Goal: Communication & Community: Participate in discussion

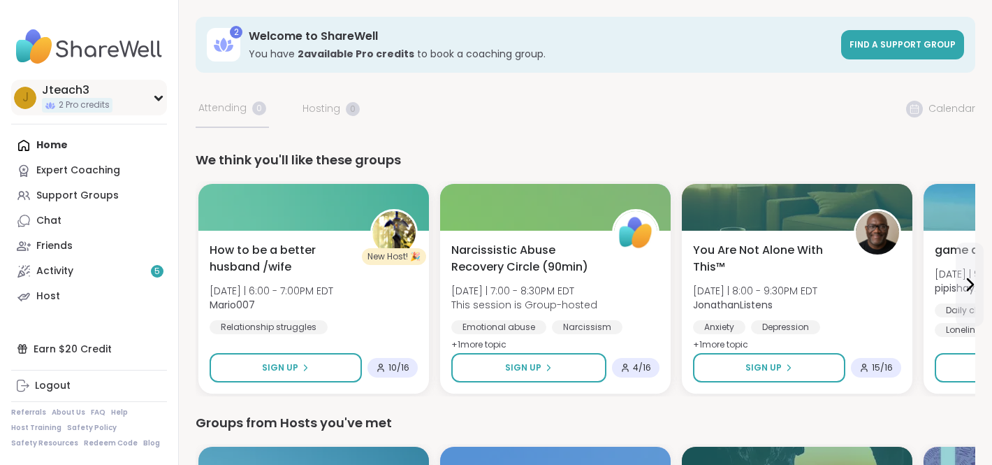
click at [163, 103] on div "J Jteach3 2 Pro credits" at bounding box center [89, 98] width 156 height 36
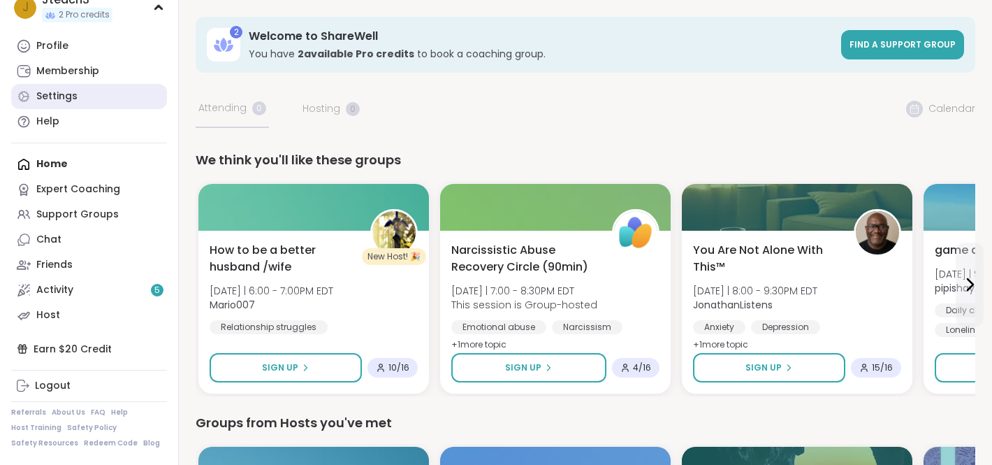
scroll to position [89, 0]
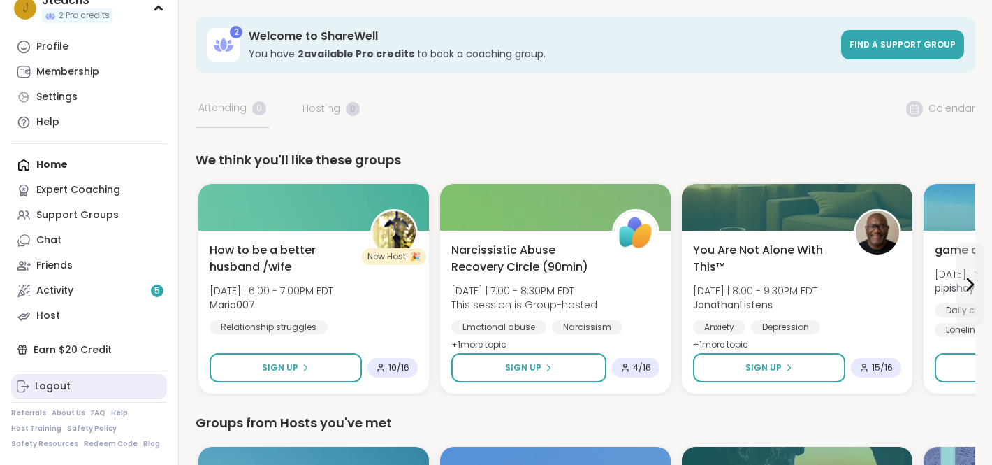
click at [52, 384] on div "Logout" at bounding box center [53, 386] width 36 height 14
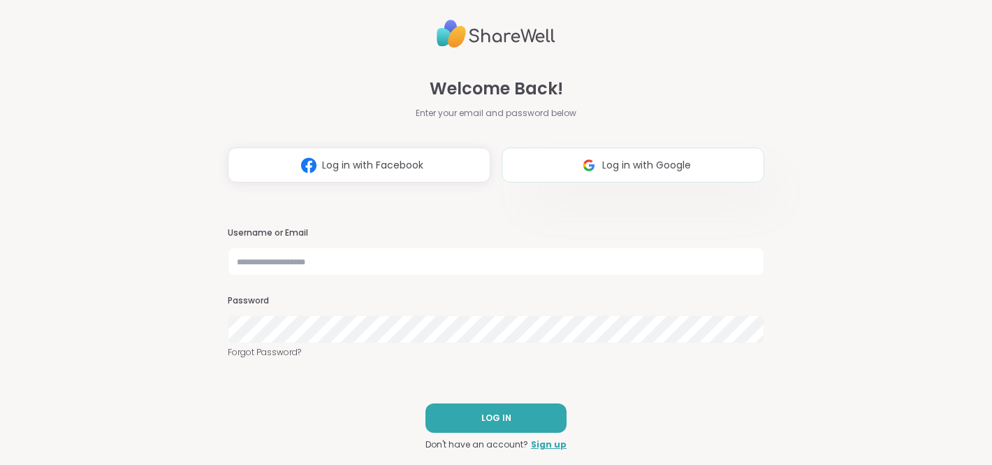
click at [579, 173] on img at bounding box center [589, 165] width 27 height 26
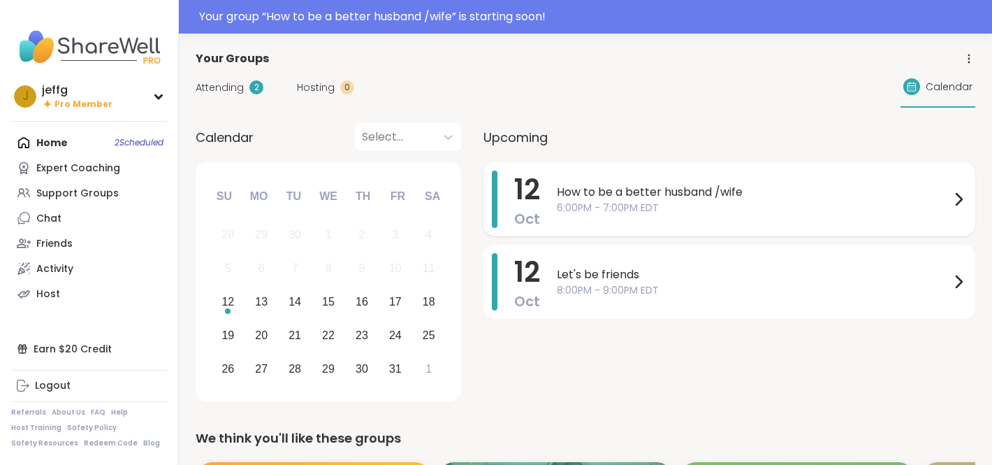
click at [620, 184] on span "How to be a better husband /wife" at bounding box center [753, 192] width 393 height 17
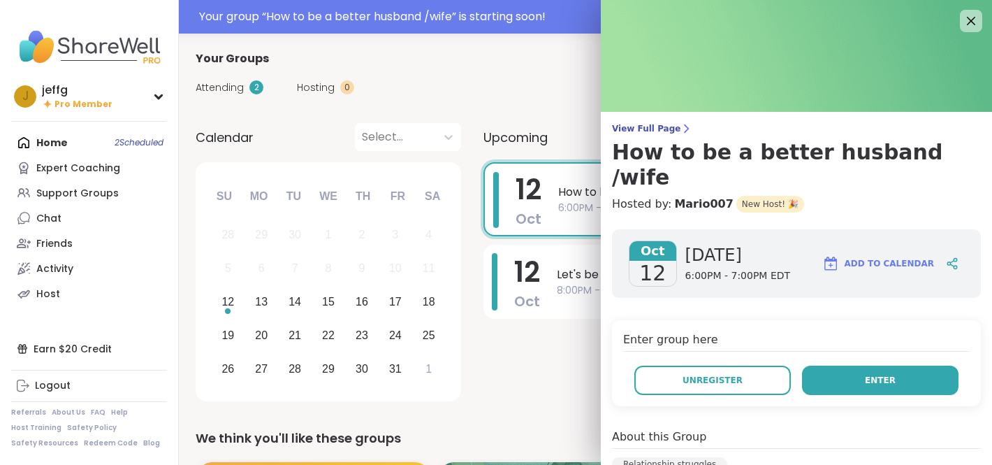
click at [829, 365] on button "Enter" at bounding box center [880, 379] width 157 height 29
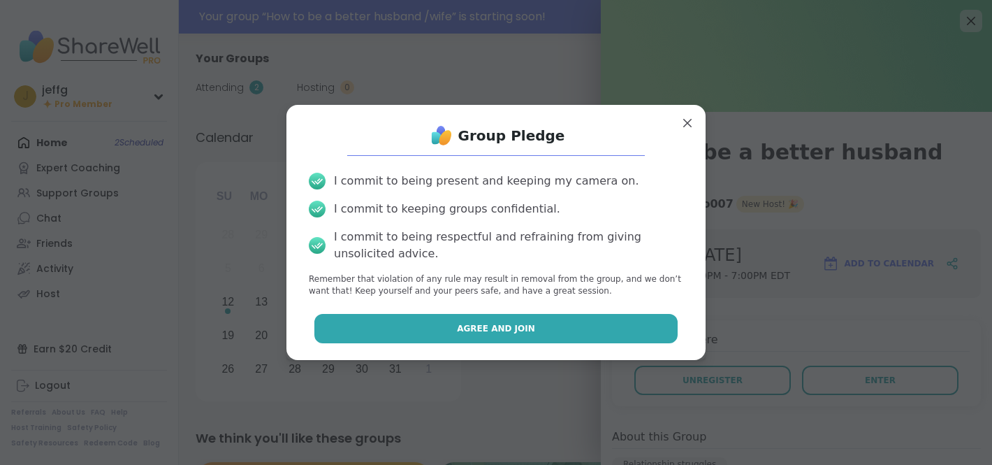
click at [486, 328] on span "Agree and Join" at bounding box center [496, 328] width 78 height 13
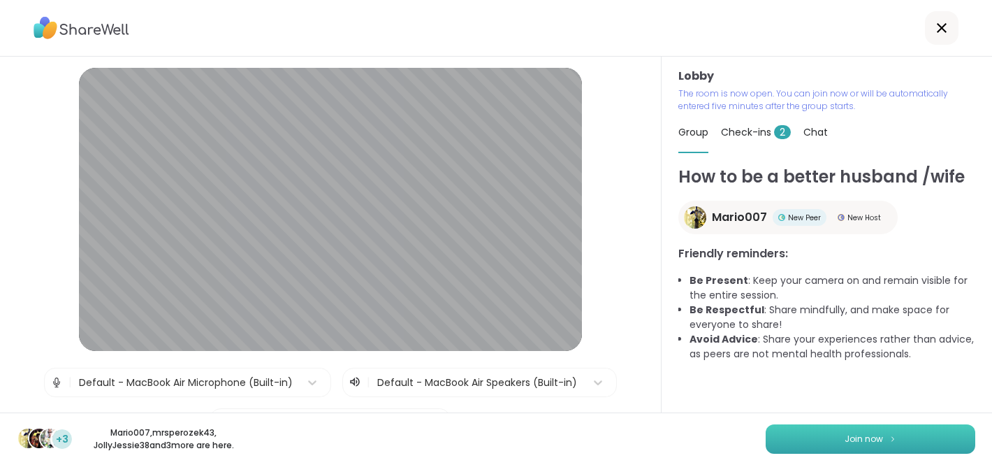
click at [892, 451] on button "Join now" at bounding box center [871, 438] width 210 height 29
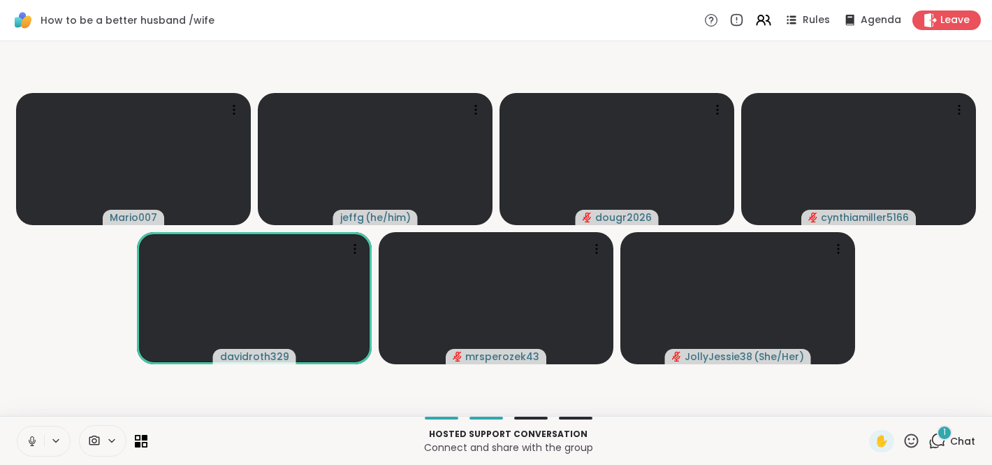
click at [34, 445] on icon at bounding box center [32, 441] width 13 height 13
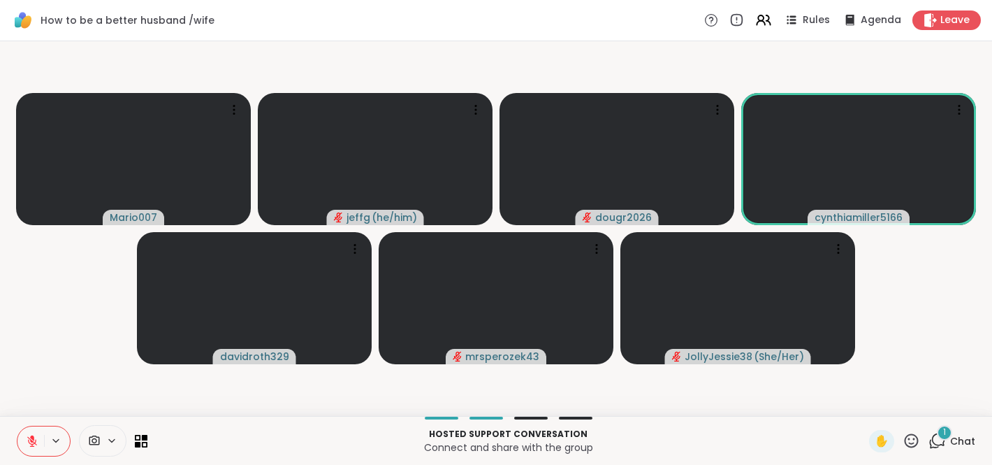
click at [950, 437] on span "Chat" at bounding box center [962, 441] width 25 height 14
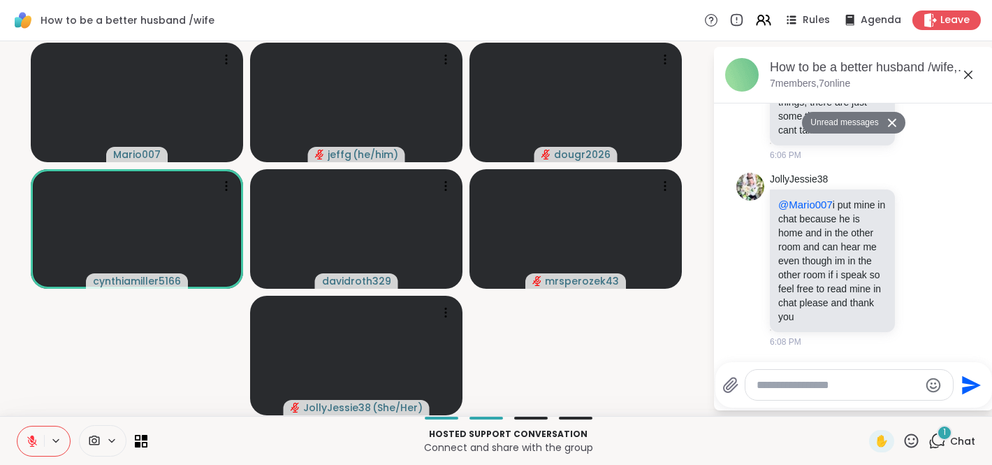
scroll to position [1567, 0]
click at [787, 383] on textarea "Type your message" at bounding box center [838, 385] width 163 height 14
type textarea "**********"
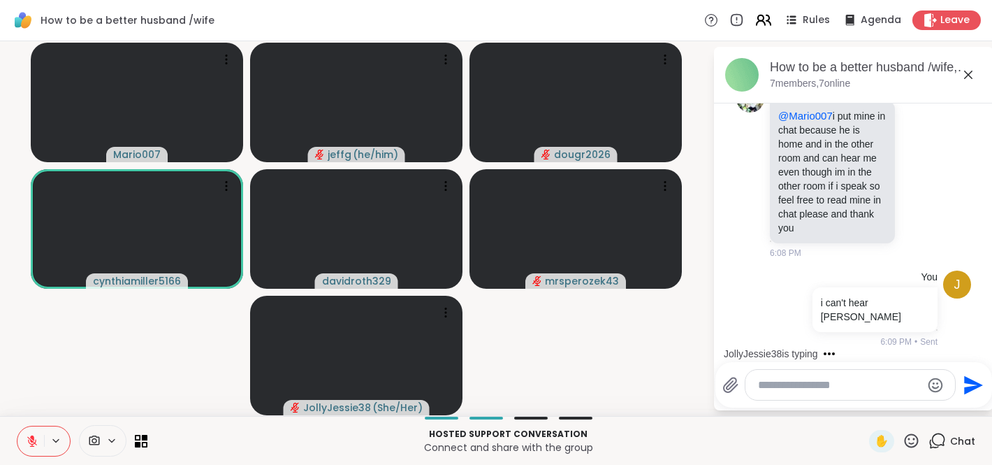
click at [764, 20] on icon at bounding box center [761, 18] width 6 height 6
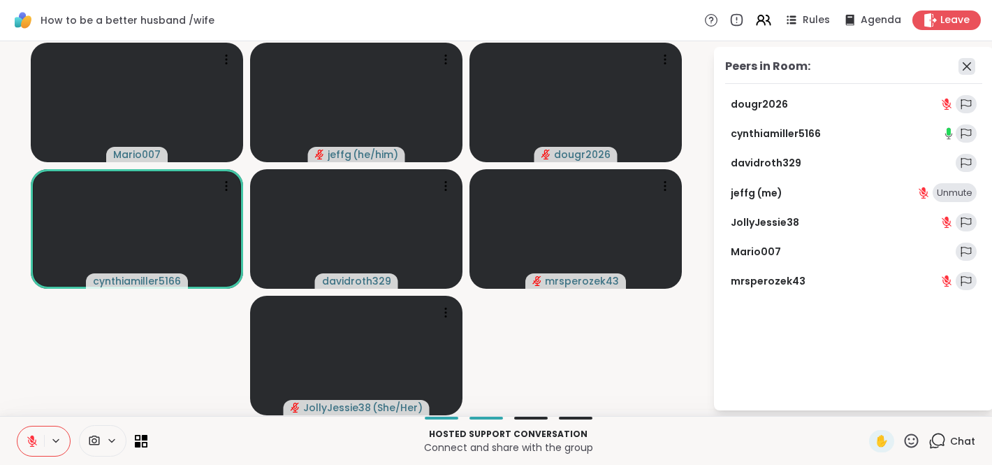
click at [971, 65] on icon at bounding box center [967, 66] width 17 height 17
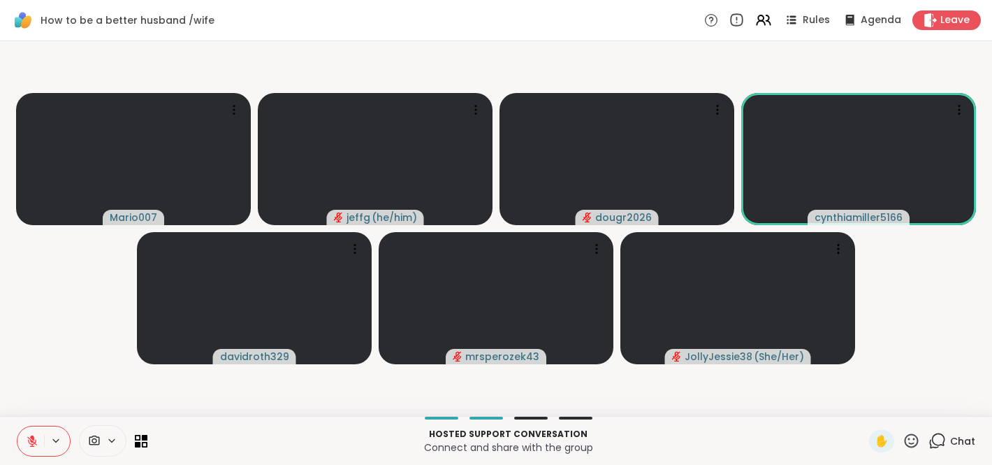
click at [741, 21] on icon at bounding box center [736, 20] width 15 height 15
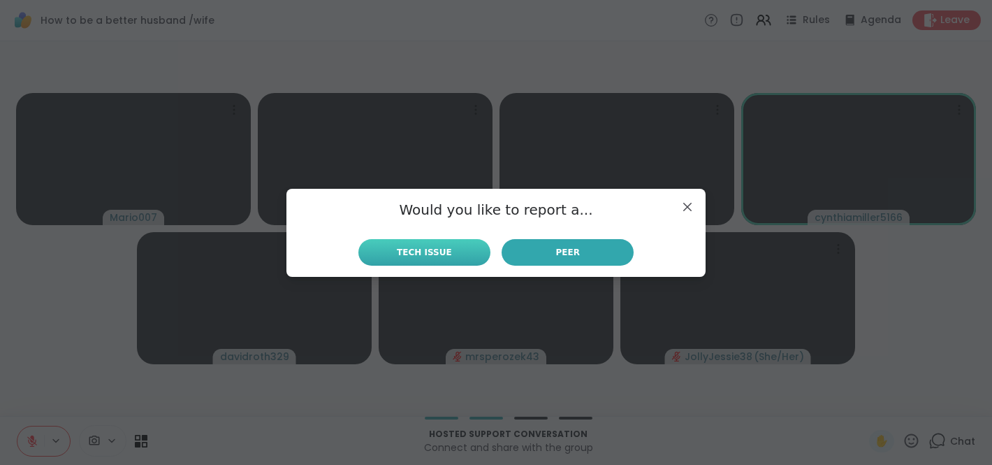
click at [430, 255] on span "Tech Issue" at bounding box center [424, 252] width 55 height 13
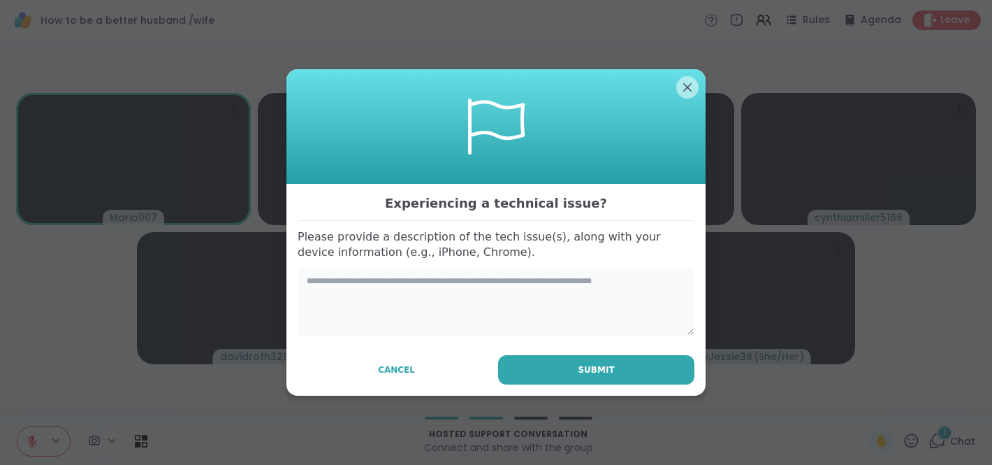
click at [557, 286] on textarea at bounding box center [496, 301] width 397 height 67
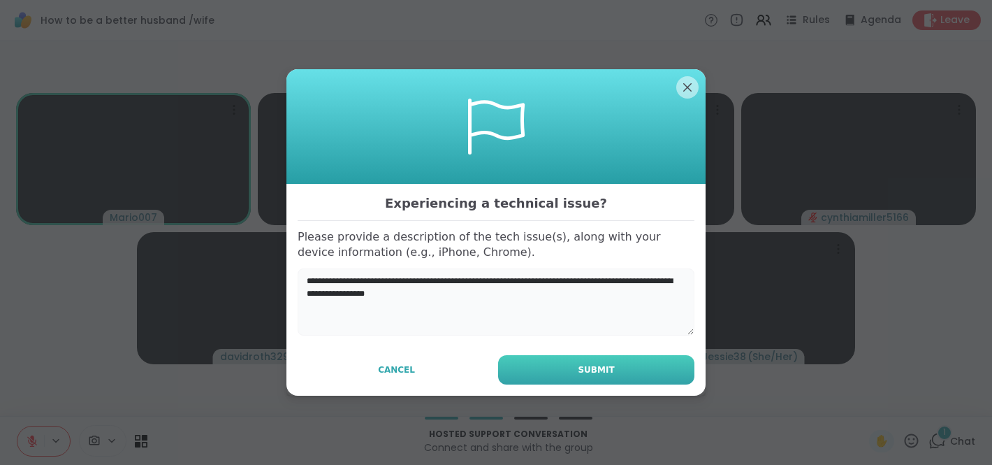
type textarea "**********"
click at [623, 372] on button "Submit" at bounding box center [596, 369] width 196 height 29
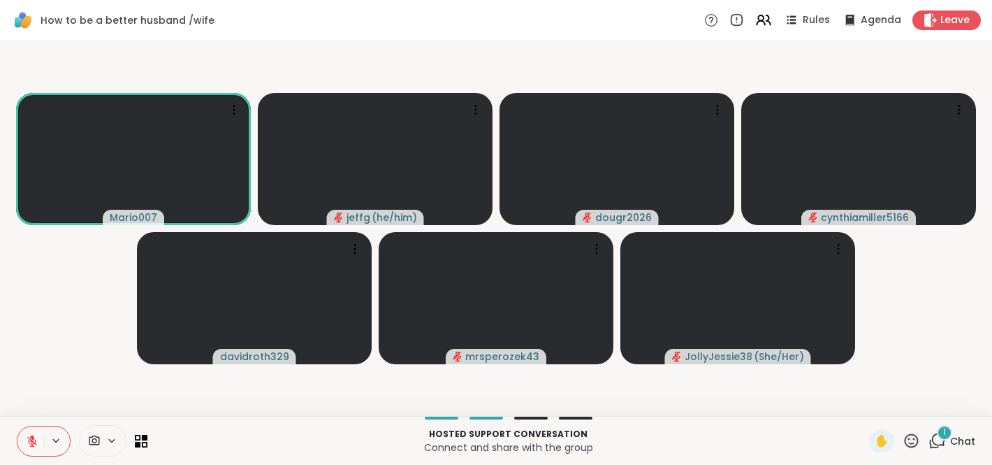
click at [935, 441] on icon at bounding box center [937, 440] width 17 height 17
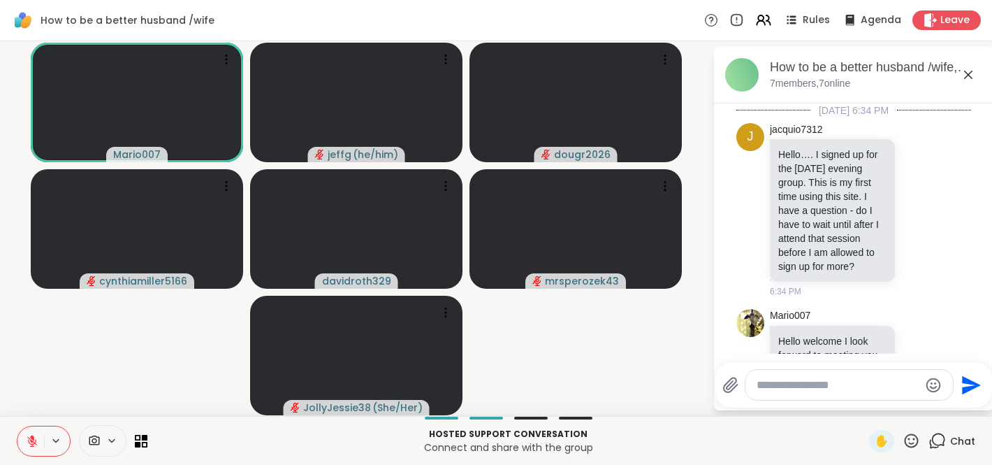
scroll to position [1847, 0]
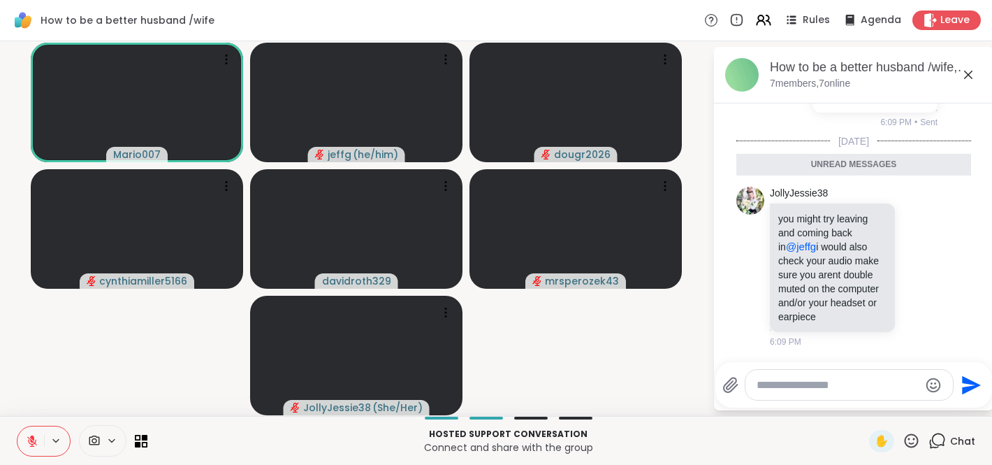
click at [61, 447] on div at bounding box center [44, 441] width 54 height 31
click at [57, 437] on icon at bounding box center [55, 441] width 11 height 12
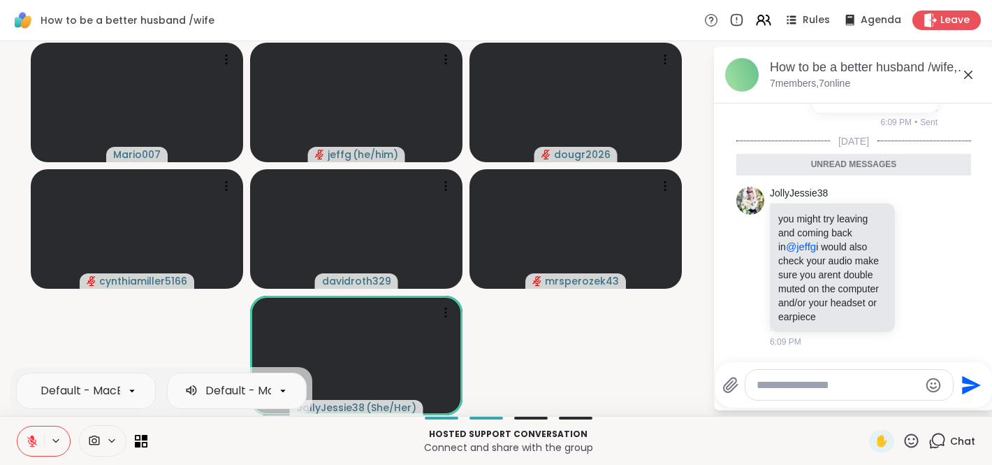
scroll to position [0, 141]
click at [130, 392] on icon at bounding box center [132, 390] width 13 height 13
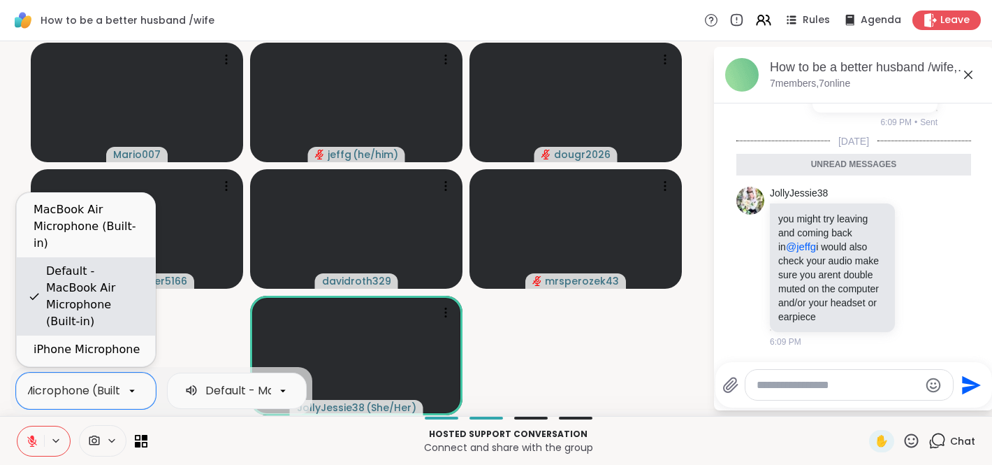
click at [92, 307] on div "Default - MacBook Air Microphone (Built-in)" at bounding box center [95, 296] width 98 height 67
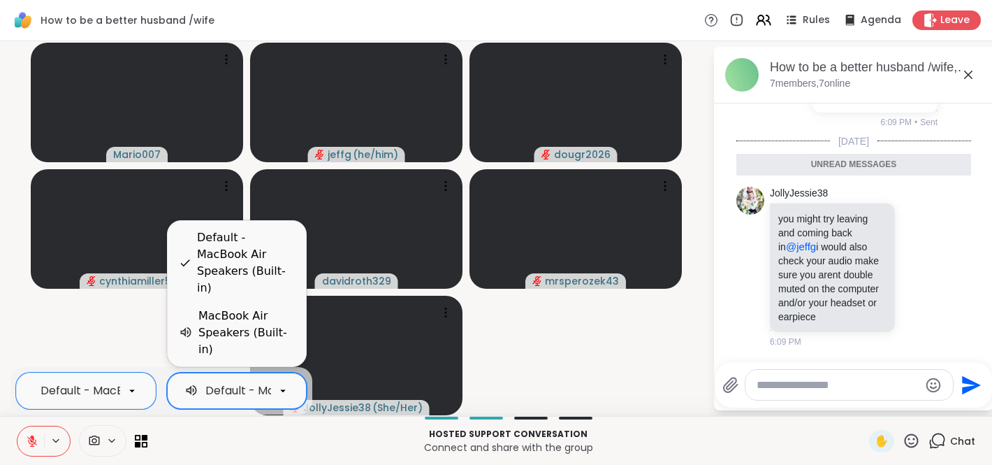
scroll to position [0, 140]
click at [285, 388] on icon at bounding box center [283, 390] width 13 height 13
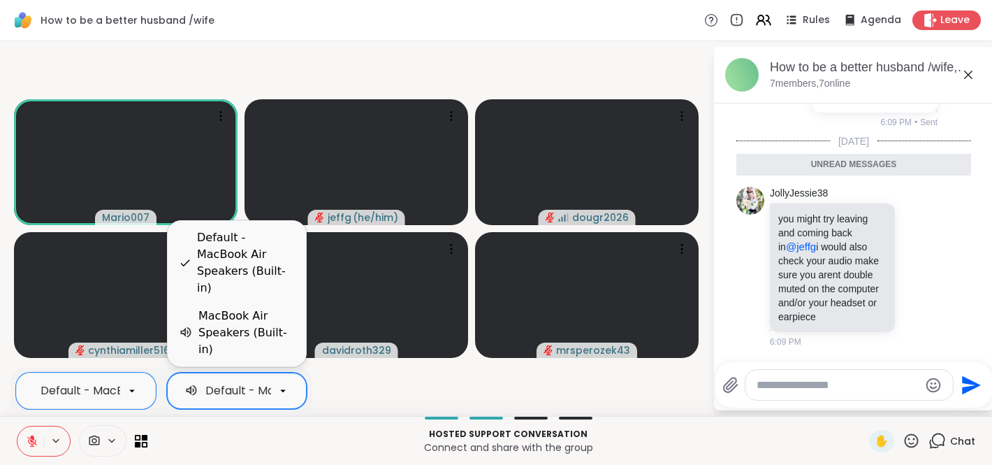
click at [257, 349] on div "MacBook Air Speakers (Built-in)" at bounding box center [246, 332] width 96 height 50
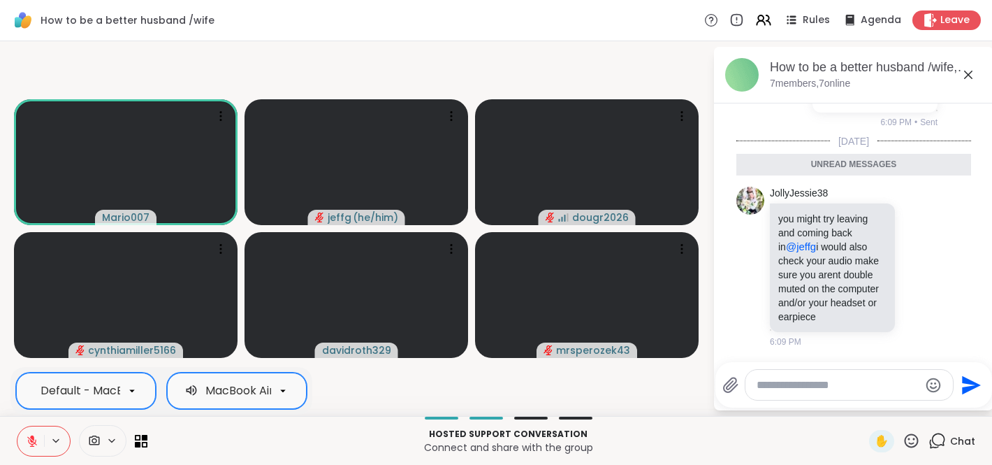
scroll to position [0, 141]
click at [131, 386] on icon at bounding box center [132, 390] width 13 height 13
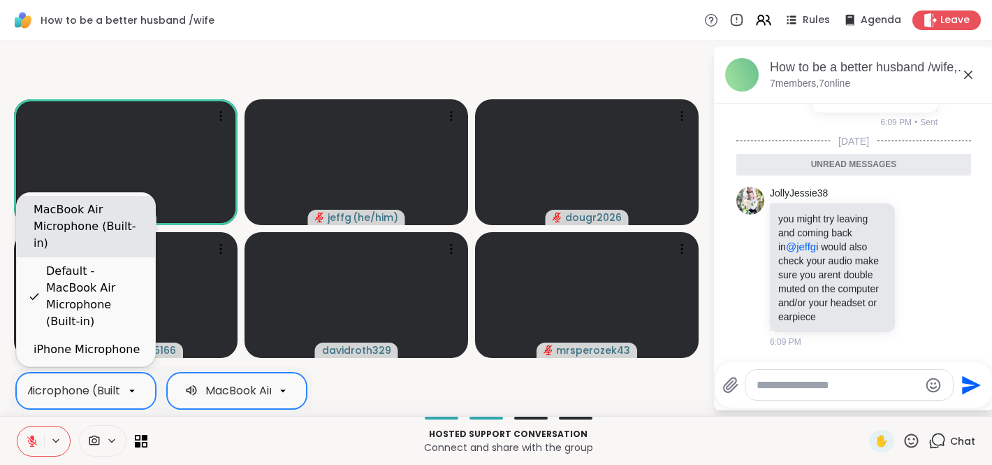
click at [96, 251] on div "MacBook Air Microphone (Built-in)" at bounding box center [89, 226] width 110 height 50
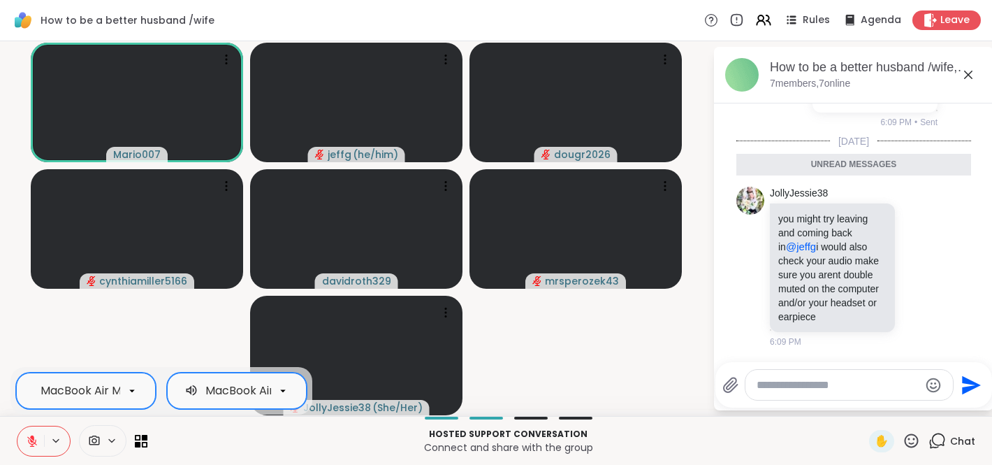
scroll to position [0, 89]
click at [136, 385] on icon at bounding box center [132, 390] width 13 height 13
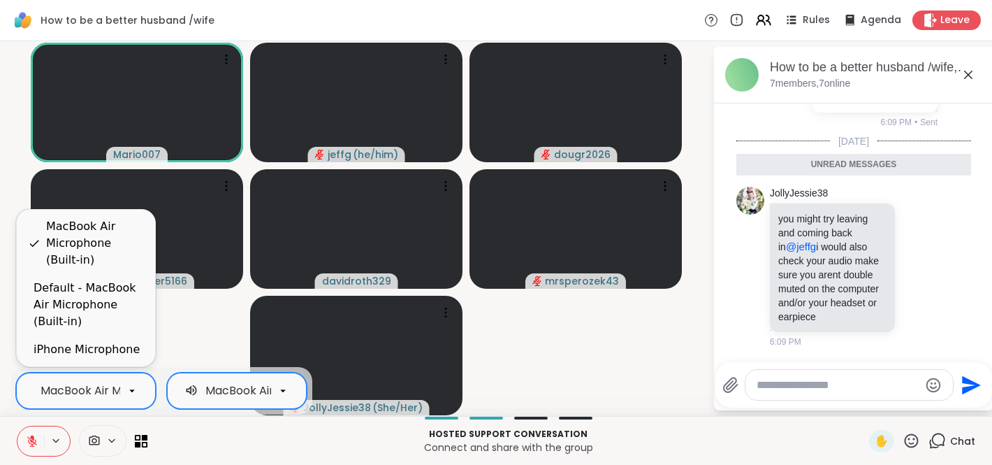
scroll to position [0, 87]
click at [281, 390] on icon at bounding box center [283, 390] width 13 height 13
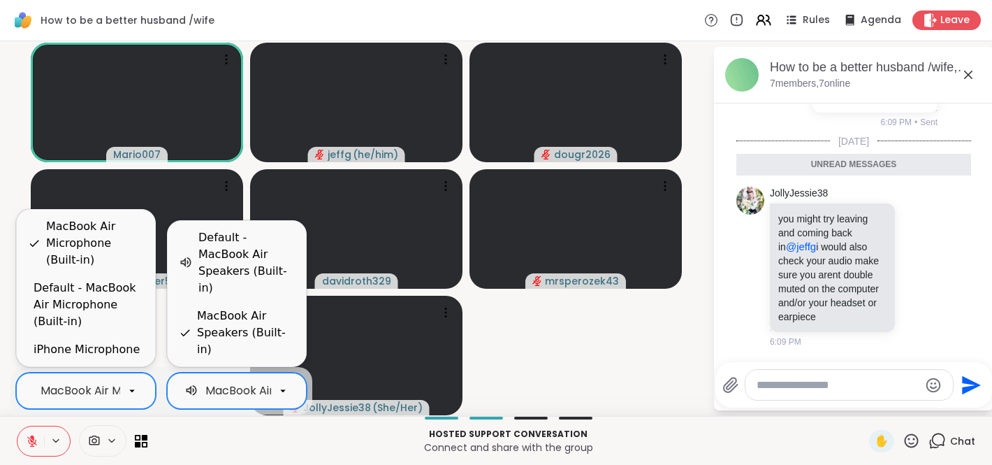
click at [224, 296] on div "Default - MacBook Air Speakers (Built-in)" at bounding box center [246, 262] width 96 height 67
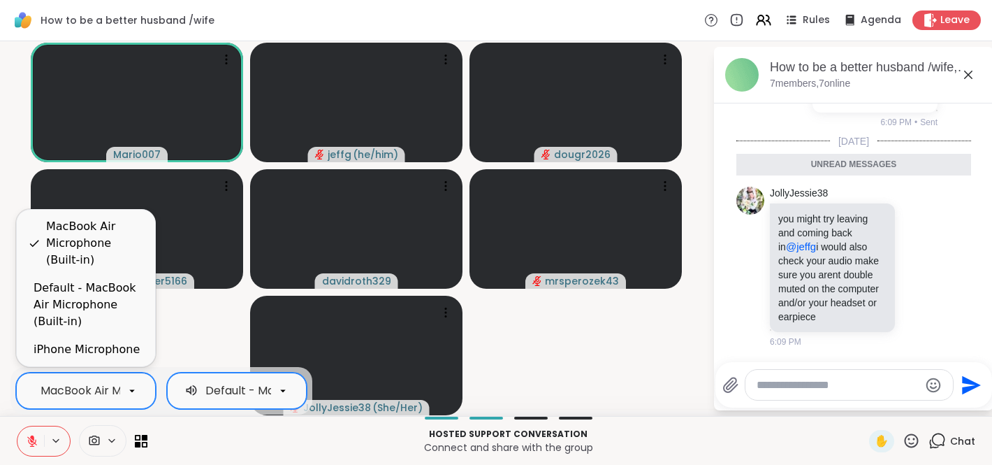
click at [249, 388] on div "Default - MacBook Air Speakers (Built-in)" at bounding box center [318, 390] width 227 height 17
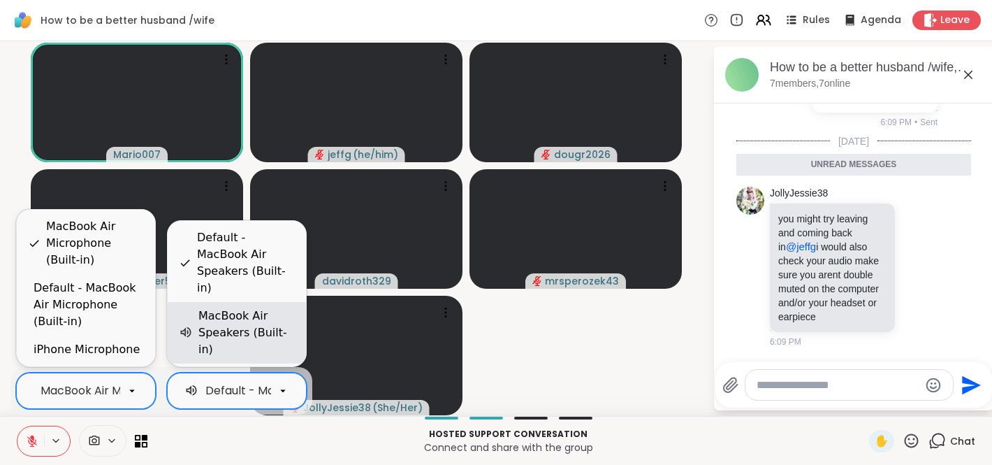
click at [228, 338] on div "MacBook Air Speakers (Built-in)" at bounding box center [246, 332] width 96 height 50
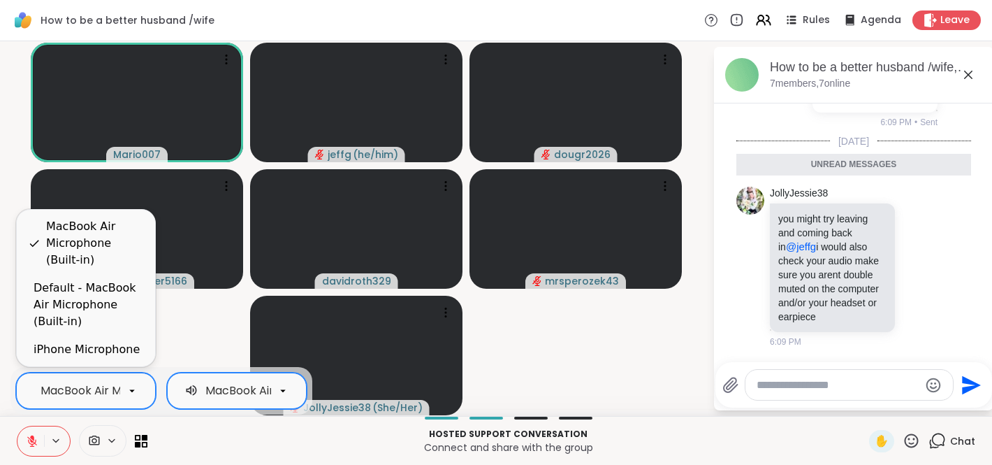
click at [187, 331] on video-player-container "Mario007 jeffg ( he/him ) dougr2026 cynthiamiller5166 davidroth329 mrsperozek43…" at bounding box center [356, 228] width 696 height 363
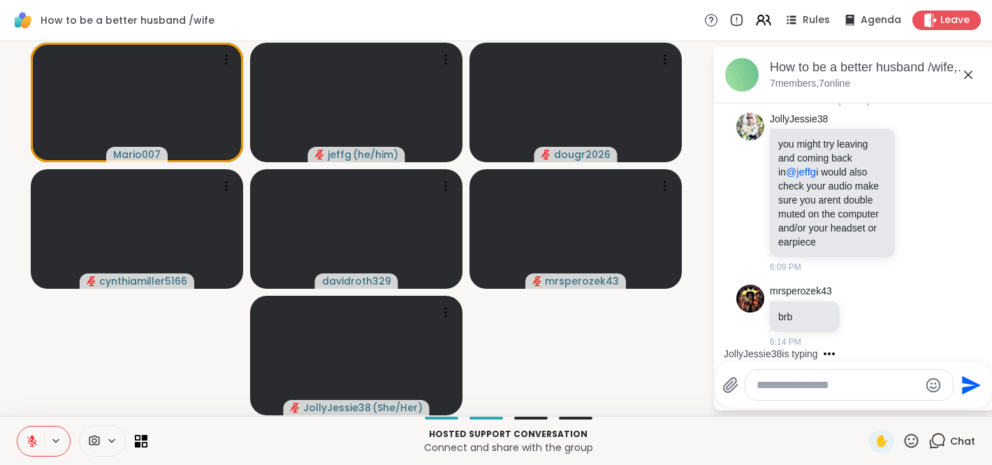
scroll to position [1991, 0]
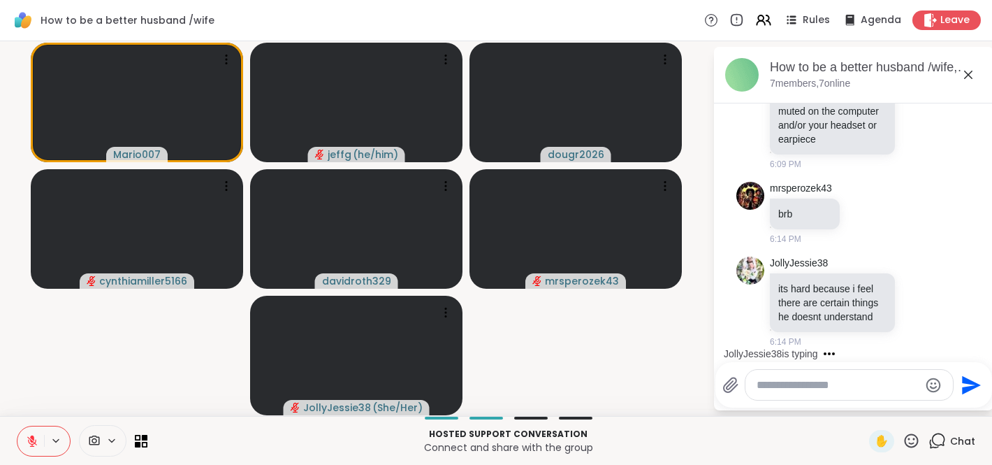
click at [36, 437] on icon at bounding box center [32, 441] width 13 height 13
click at [885, 442] on span "✋" at bounding box center [882, 441] width 14 height 17
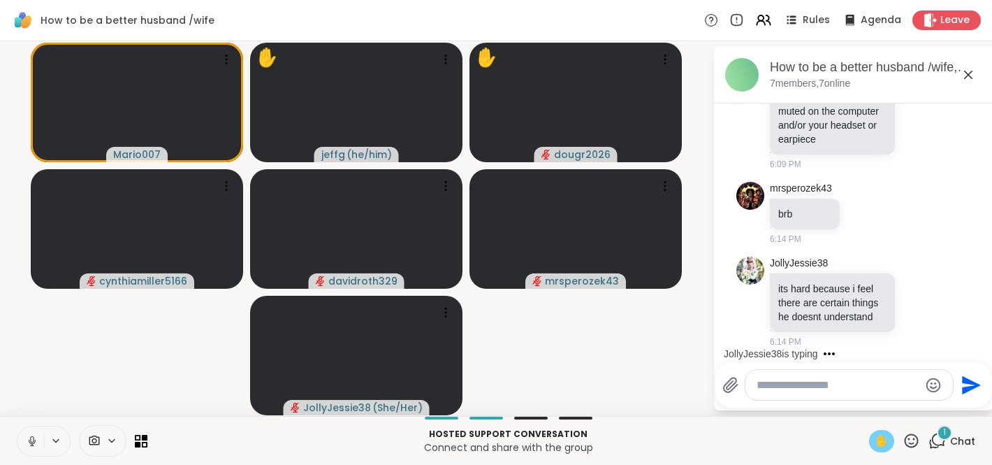
scroll to position [2247, 0]
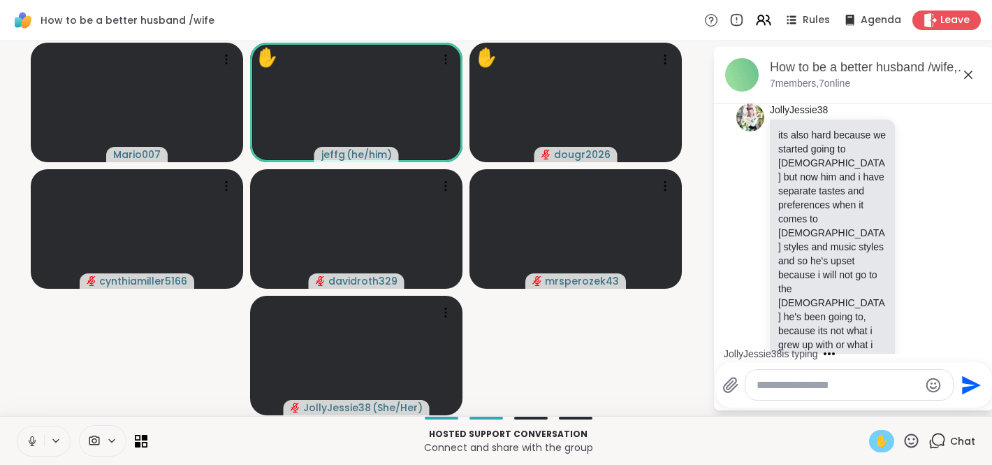
click at [887, 445] on span "✋" at bounding box center [882, 441] width 14 height 17
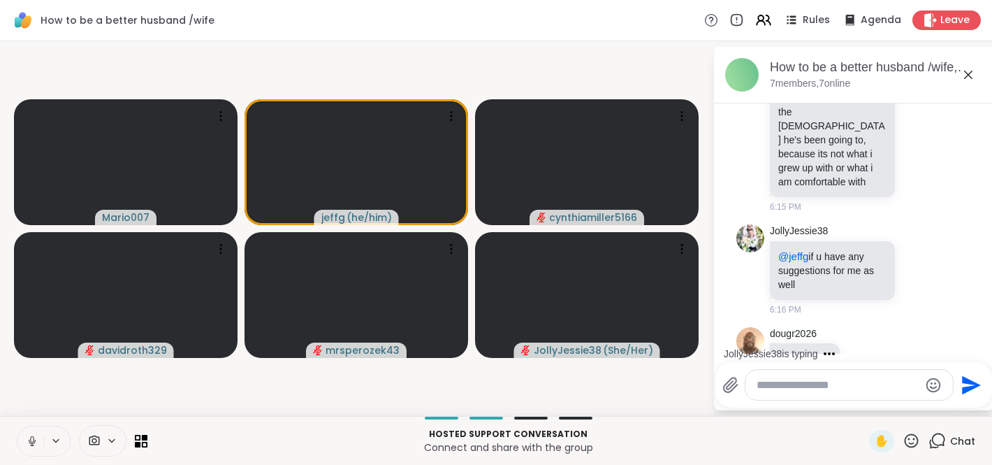
scroll to position [2680, 0]
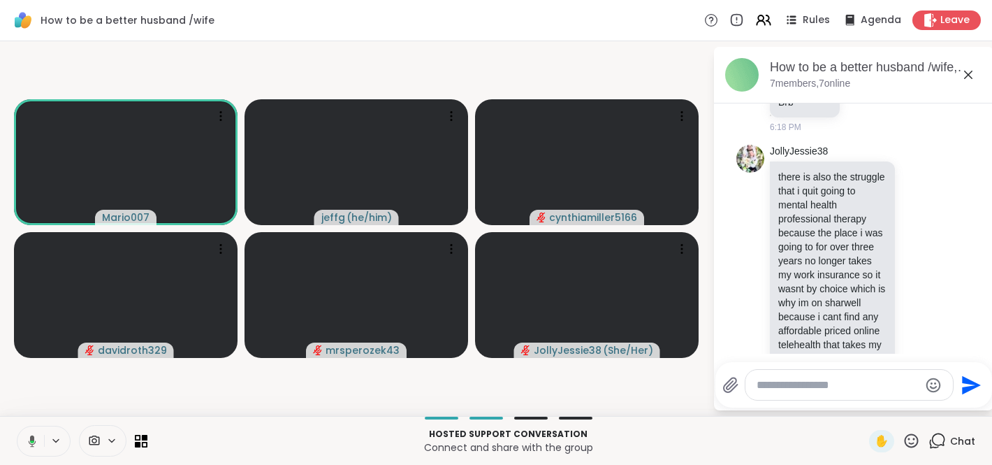
click at [27, 442] on icon at bounding box center [30, 441] width 13 height 13
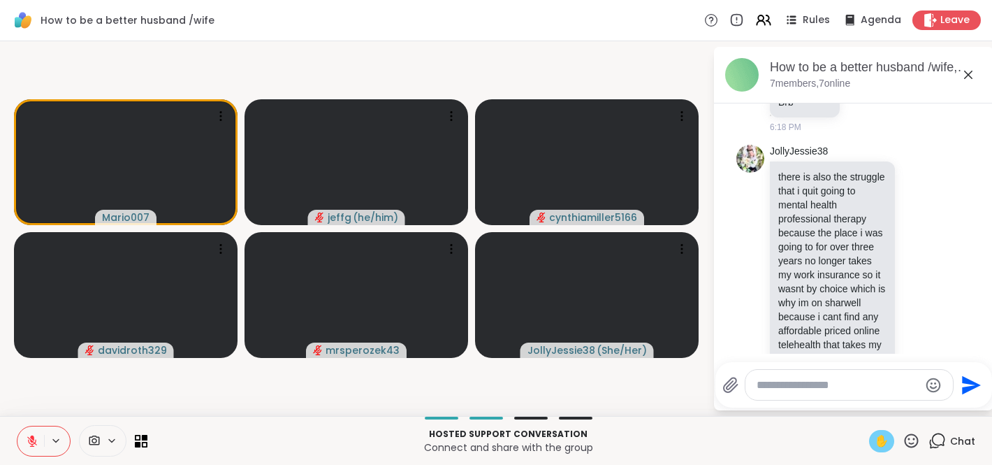
click at [888, 442] on span "✋" at bounding box center [882, 441] width 14 height 17
click at [31, 440] on icon at bounding box center [32, 441] width 10 height 10
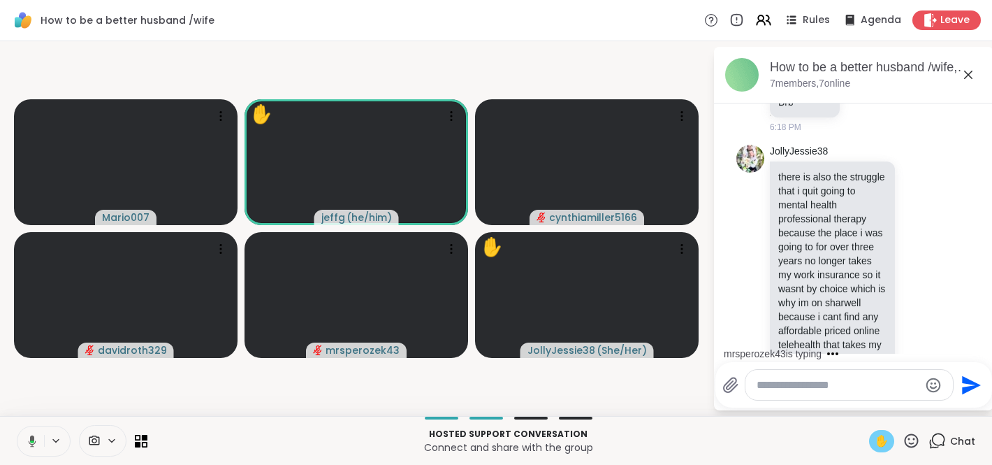
click at [890, 440] on div "✋" at bounding box center [881, 441] width 25 height 22
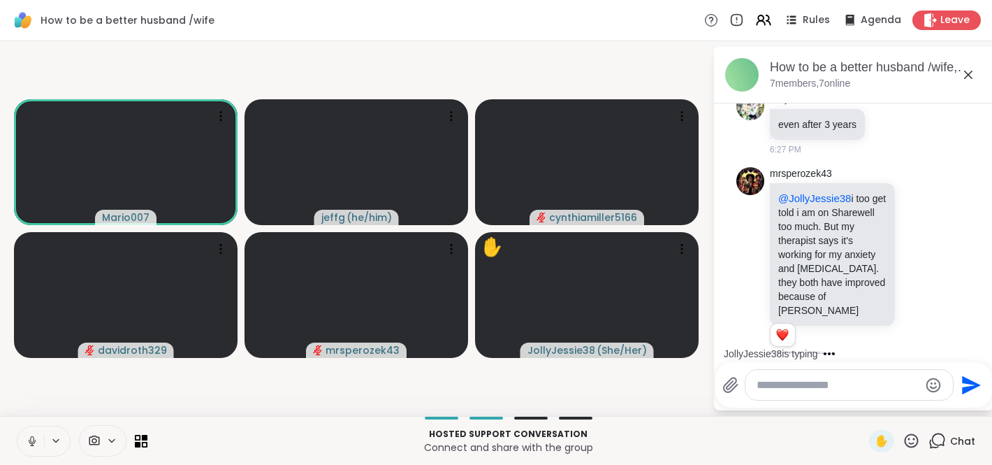
scroll to position [3462, 0]
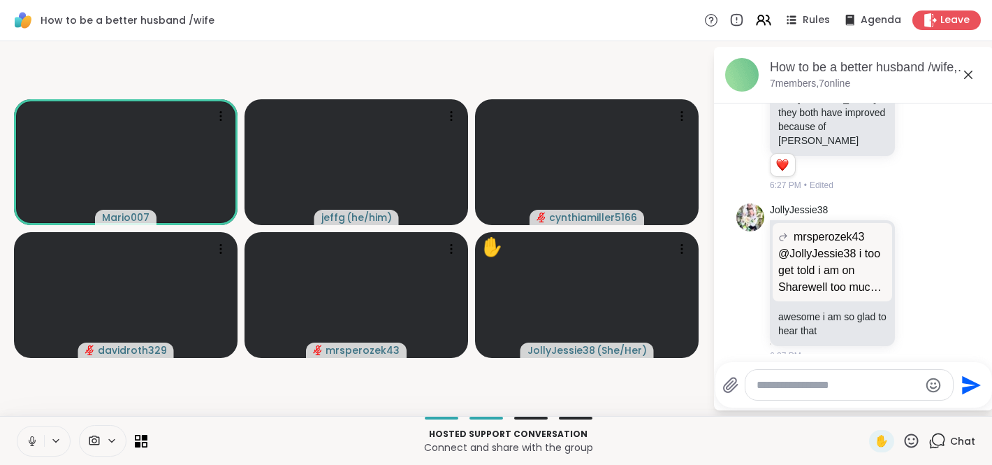
click at [31, 438] on icon at bounding box center [32, 441] width 13 height 13
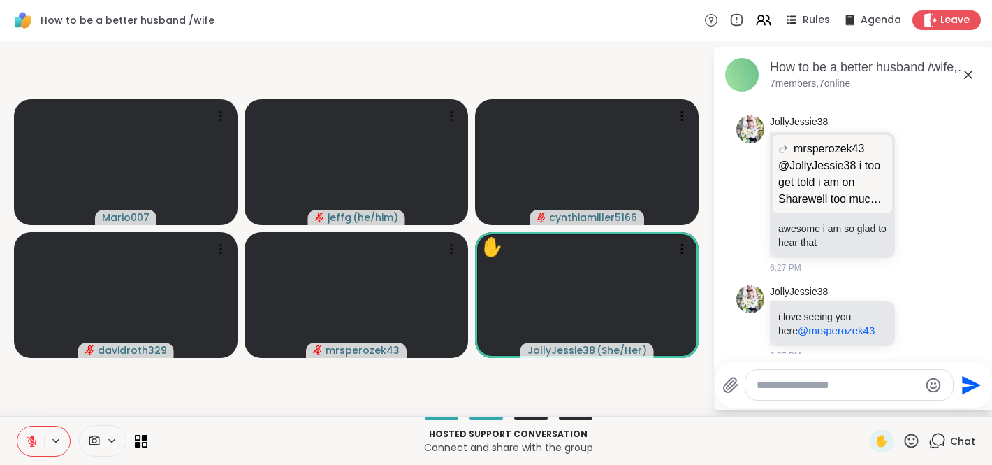
click at [784, 383] on textarea "Type your message" at bounding box center [838, 385] width 163 height 14
type textarea "**********"
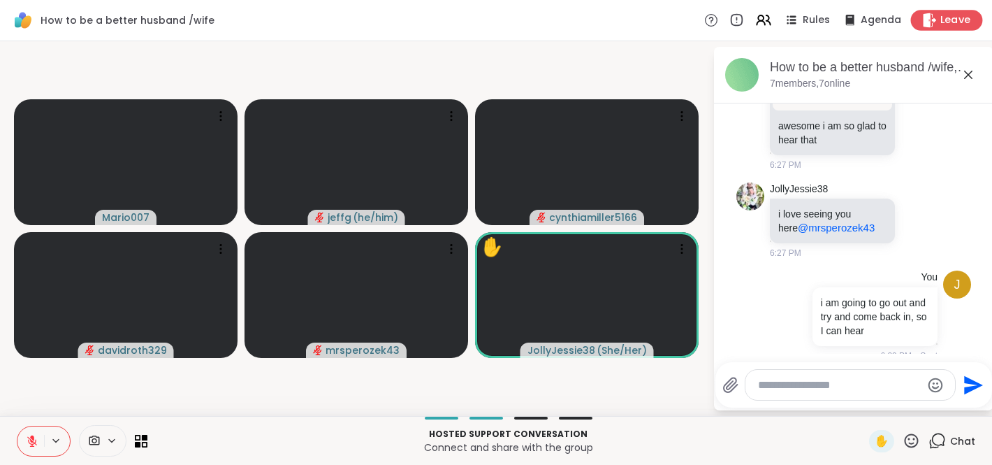
click at [957, 23] on span "Leave" at bounding box center [956, 20] width 31 height 15
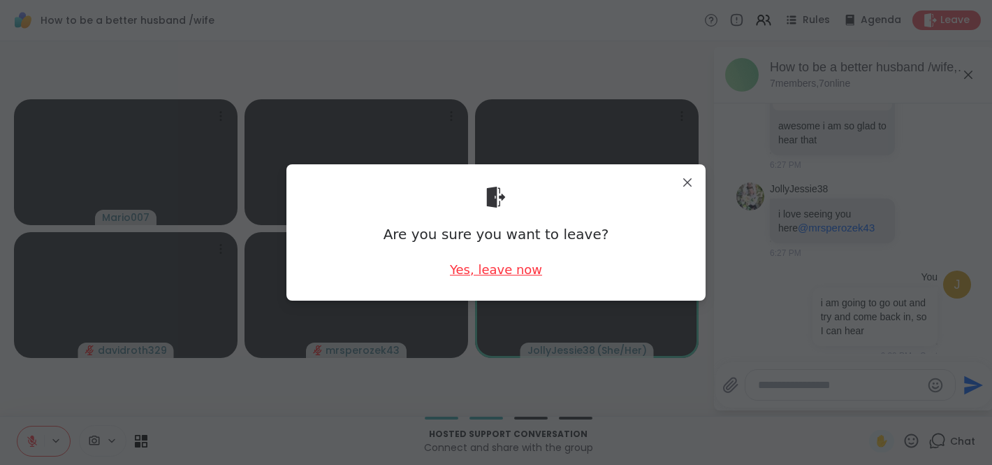
click at [498, 268] on div "Yes, leave now" at bounding box center [496, 269] width 92 height 17
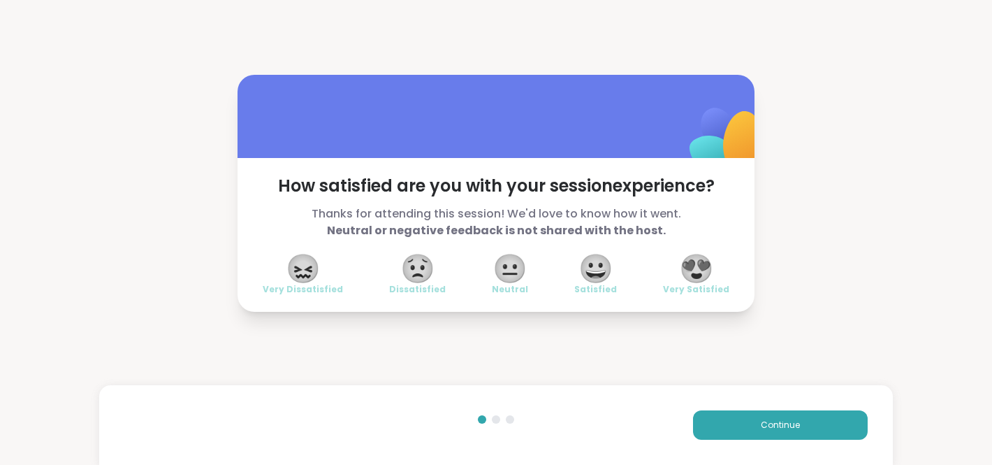
click at [414, 273] on span "😟" at bounding box center [417, 268] width 35 height 25
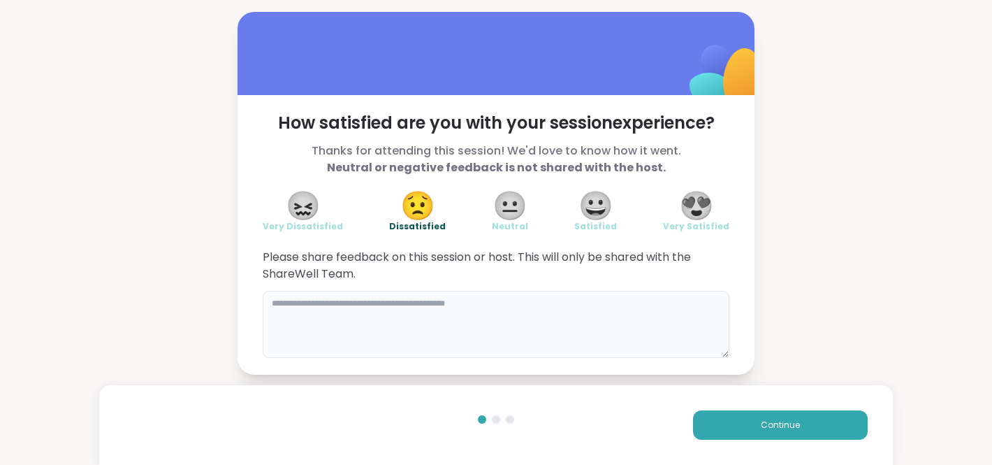
click at [404, 303] on textarea at bounding box center [496, 324] width 467 height 67
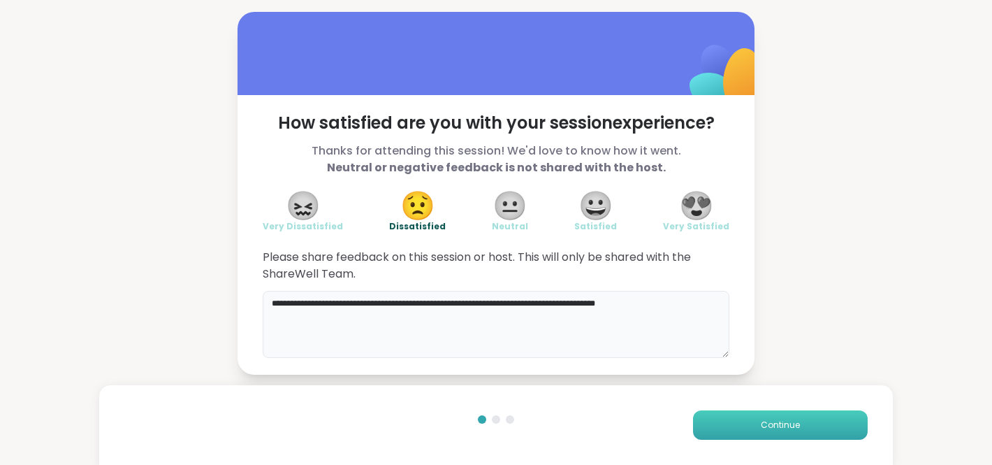
type textarea "**********"
click at [751, 415] on button "Continue" at bounding box center [780, 424] width 175 height 29
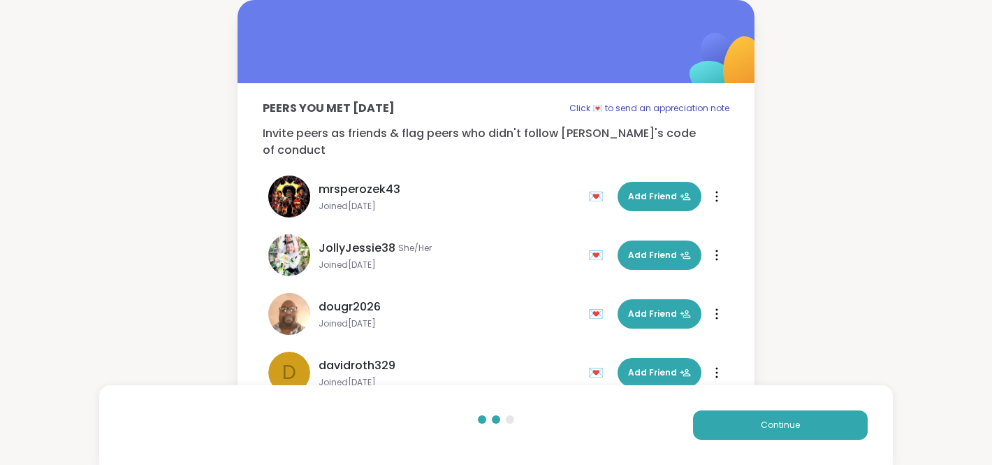
scroll to position [101, 0]
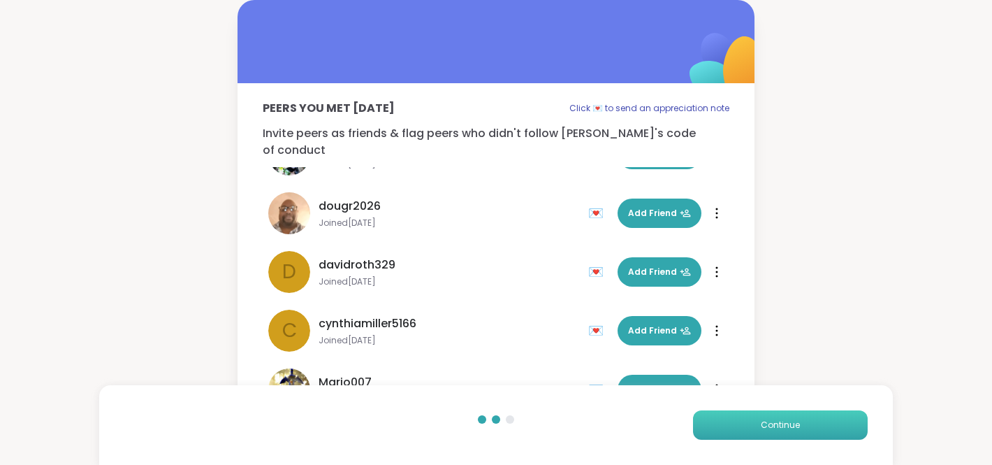
click at [793, 423] on span "Continue" at bounding box center [780, 425] width 39 height 13
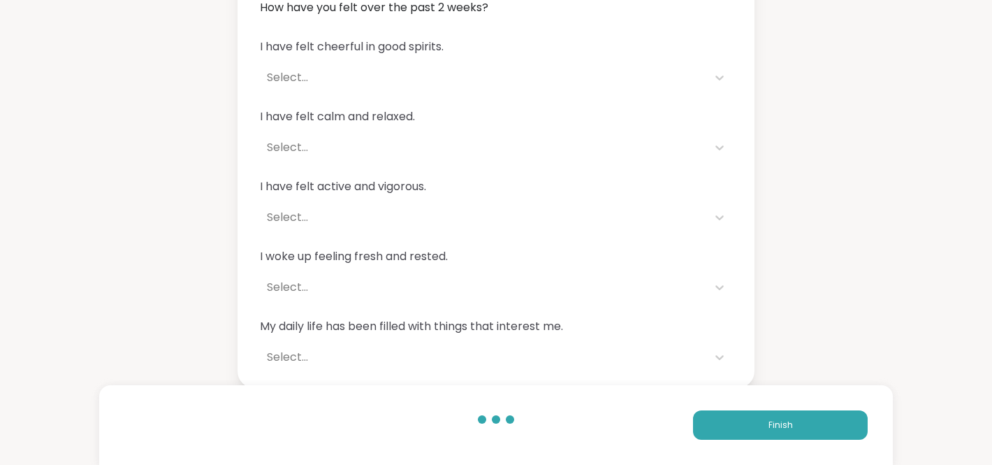
scroll to position [121, 0]
click at [820, 428] on button "Finish" at bounding box center [780, 424] width 175 height 29
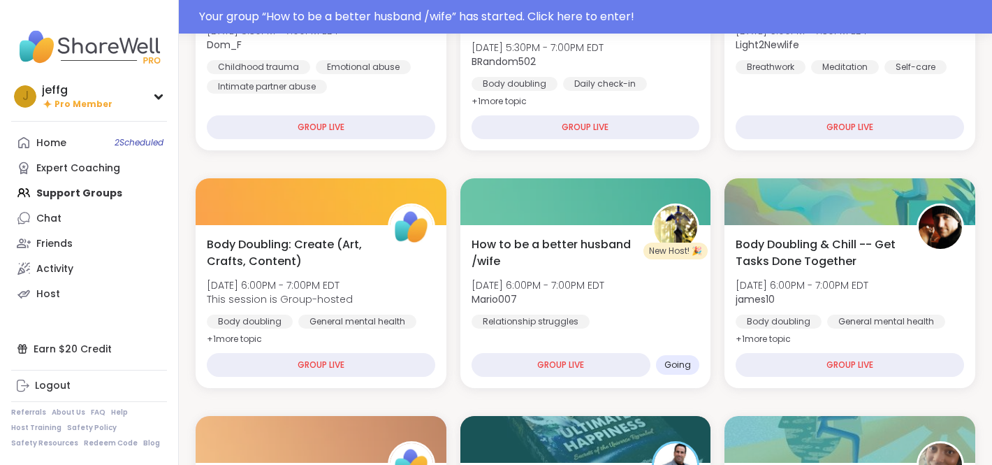
scroll to position [278, 0]
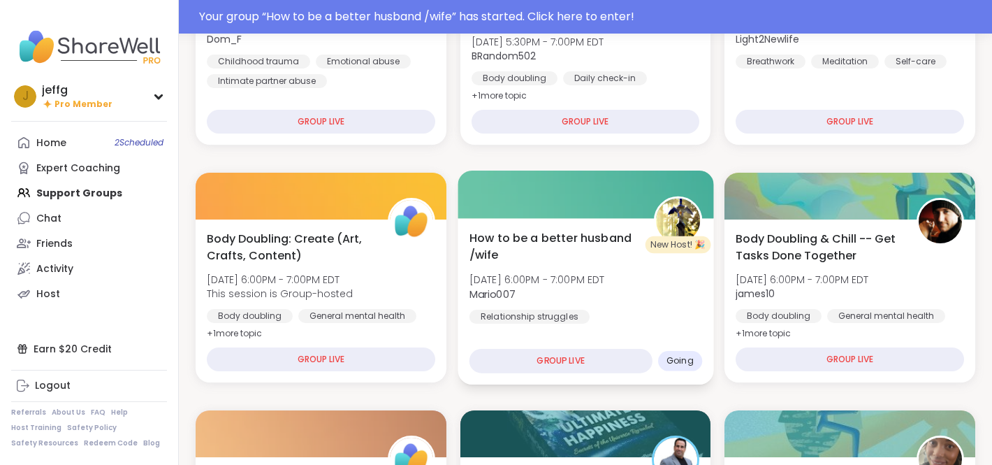
click at [567, 361] on div "GROUP LIVE" at bounding box center [560, 361] width 183 height 24
click at [538, 238] on span "How to be a better husband /wife" at bounding box center [553, 246] width 168 height 34
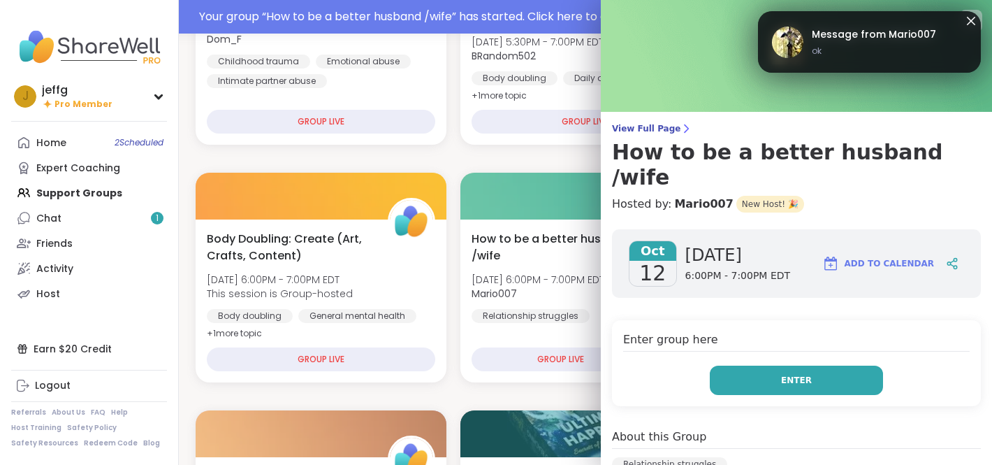
click at [797, 374] on span "Enter" at bounding box center [796, 380] width 31 height 13
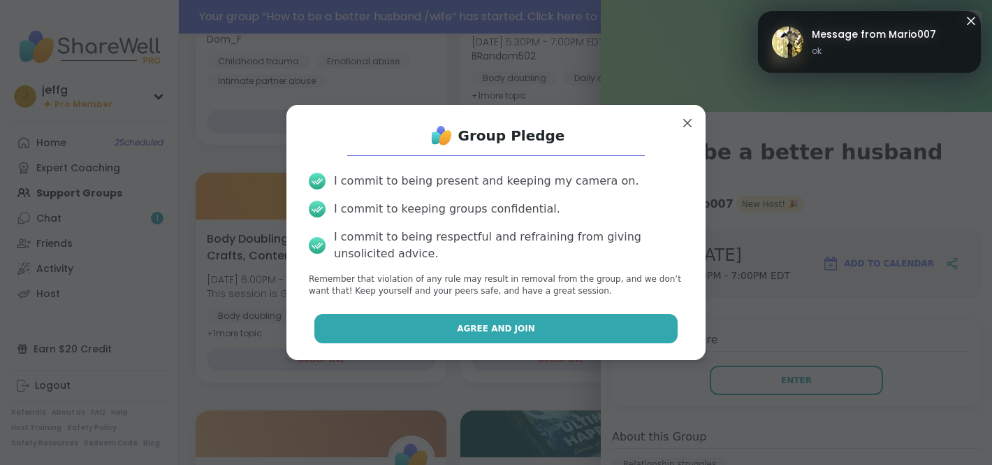
click at [516, 323] on span "Agree and Join" at bounding box center [496, 328] width 78 height 13
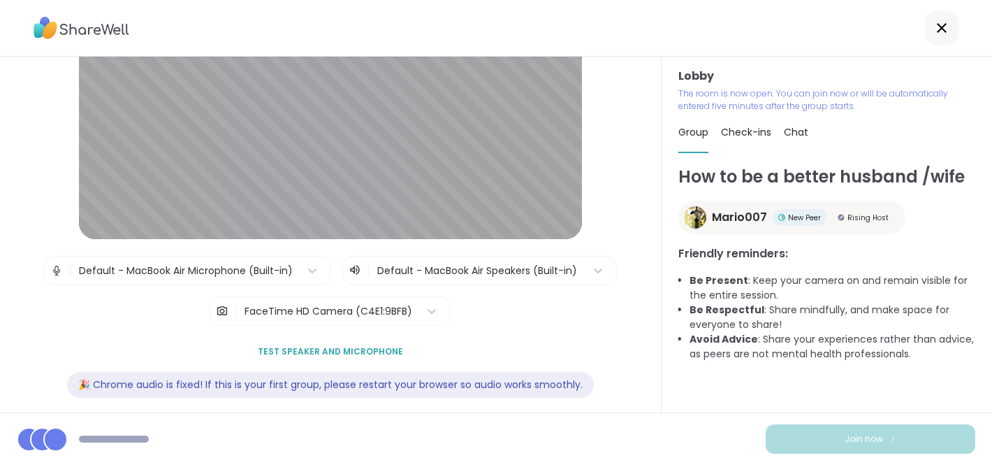
scroll to position [115, 0]
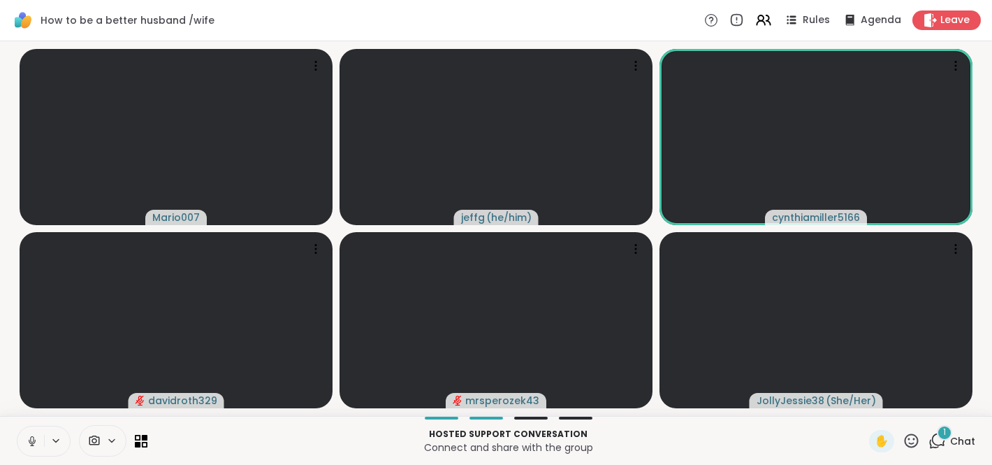
click at [33, 437] on icon at bounding box center [32, 441] width 13 height 13
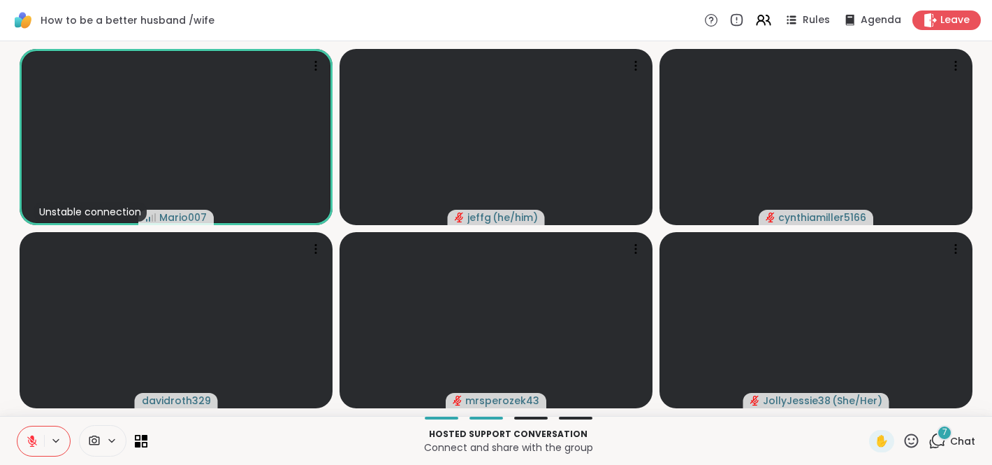
click at [943, 443] on icon at bounding box center [937, 440] width 17 height 17
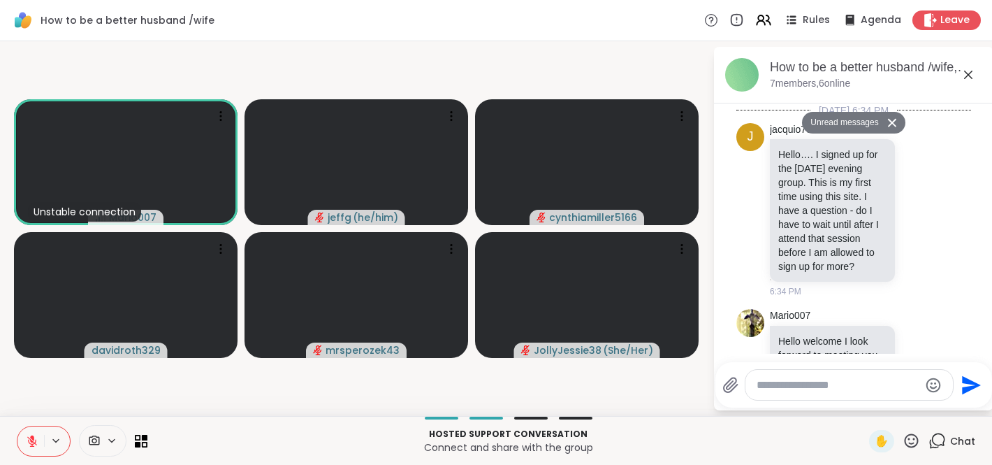
scroll to position [4848, 0]
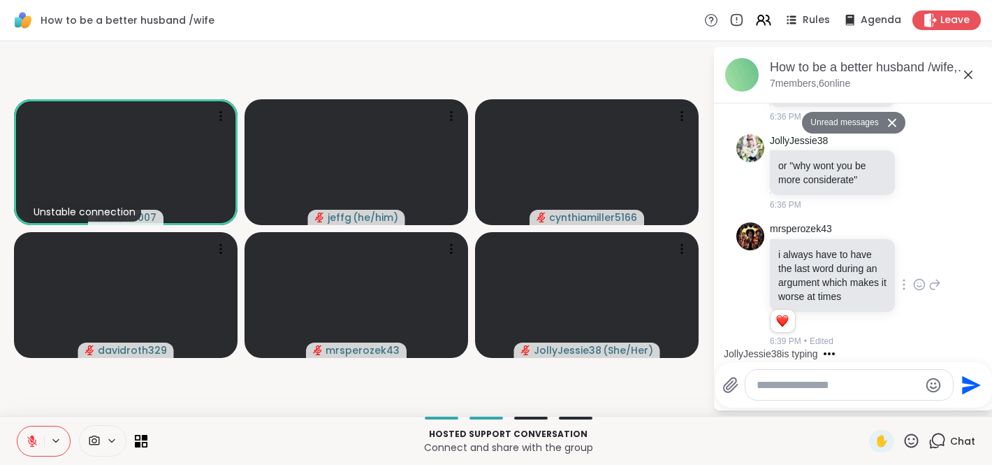
click at [908, 287] on div at bounding box center [904, 284] width 13 height 17
click at [893, 306] on icon at bounding box center [887, 305] width 14 height 14
click at [905, 279] on icon at bounding box center [904, 284] width 1 height 10
click at [907, 308] on icon at bounding box center [904, 305] width 14 height 14
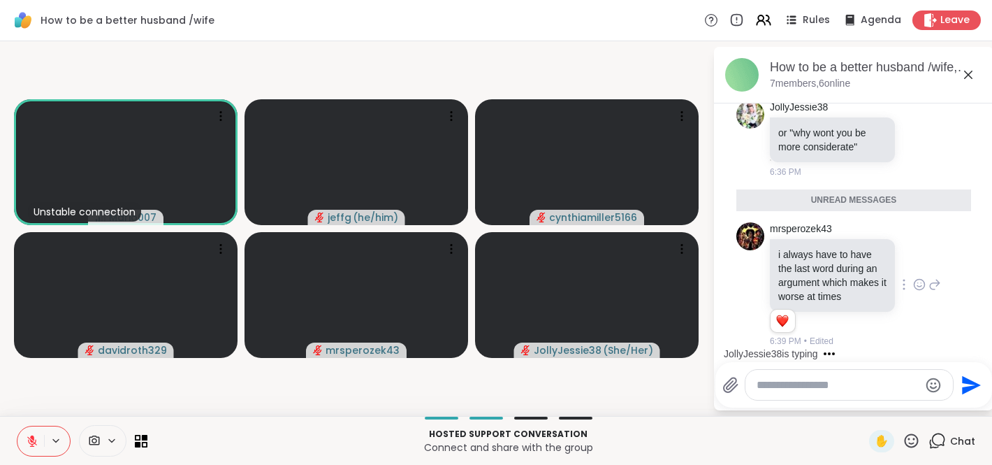
click at [920, 343] on div "JollyJessie38 is typing" at bounding box center [857, 353] width 274 height 22
click at [855, 384] on textarea "Type your message" at bounding box center [838, 385] width 163 height 14
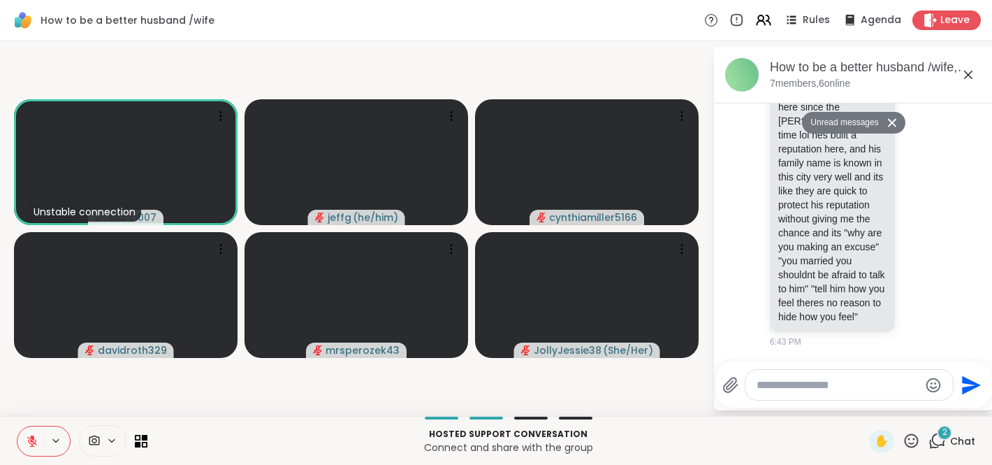
click at [971, 74] on icon at bounding box center [968, 74] width 17 height 17
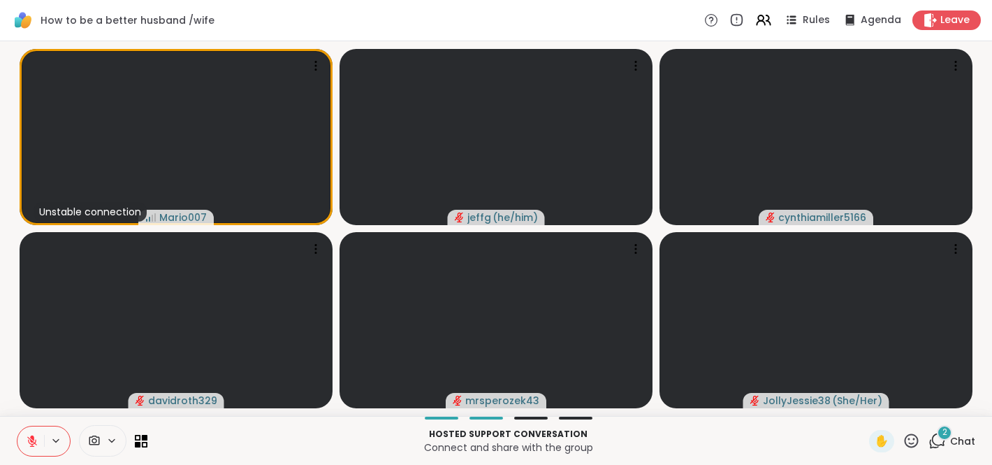
click at [943, 445] on icon at bounding box center [937, 440] width 17 height 17
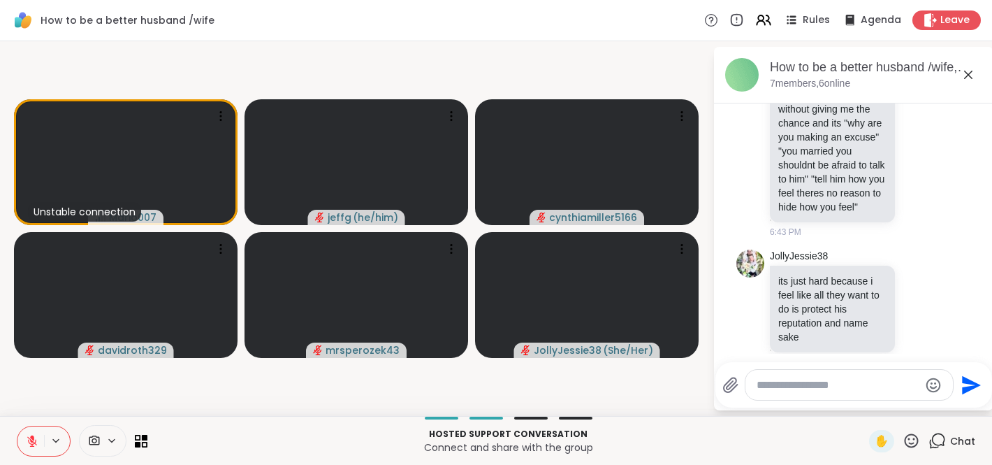
scroll to position [5285, 0]
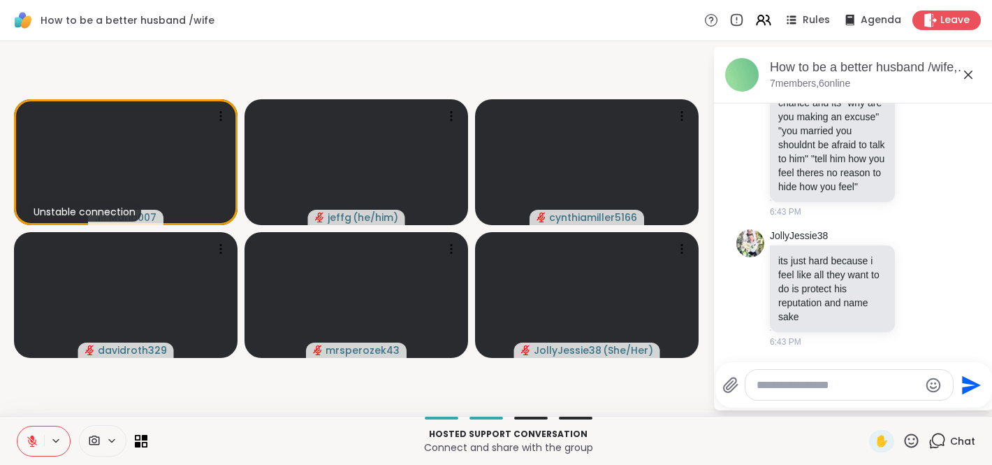
click at [823, 388] on textarea "Type your message" at bounding box center [838, 385] width 163 height 14
type textarea "*"
type textarea "**********"
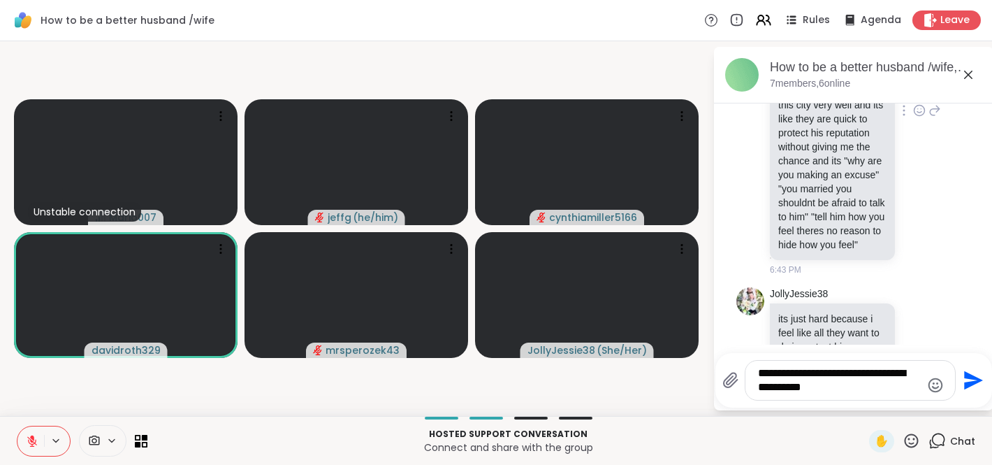
scroll to position [5410, 0]
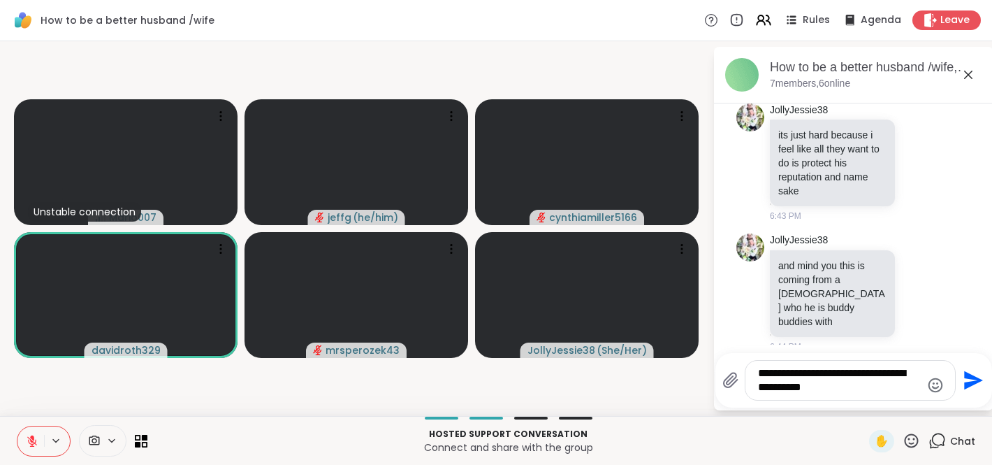
click at [864, 389] on textarea "**********" at bounding box center [839, 380] width 163 height 28
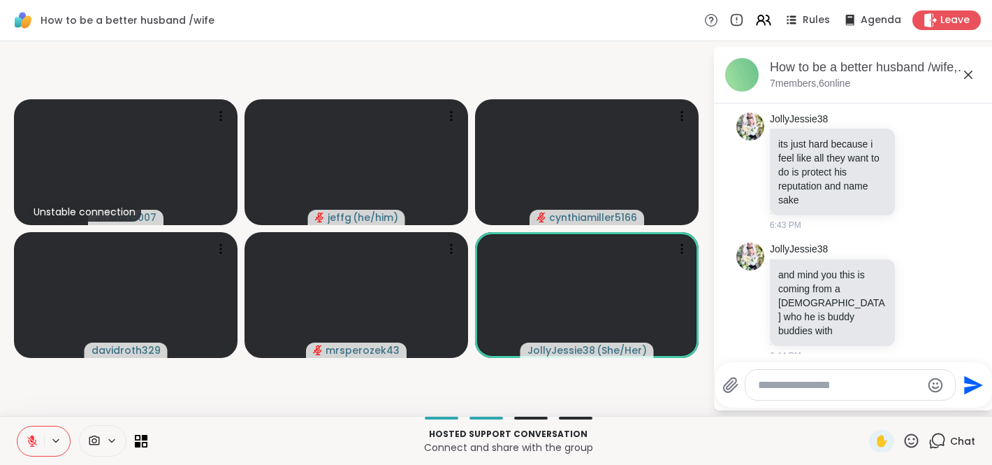
click at [30, 439] on icon at bounding box center [32, 441] width 10 height 10
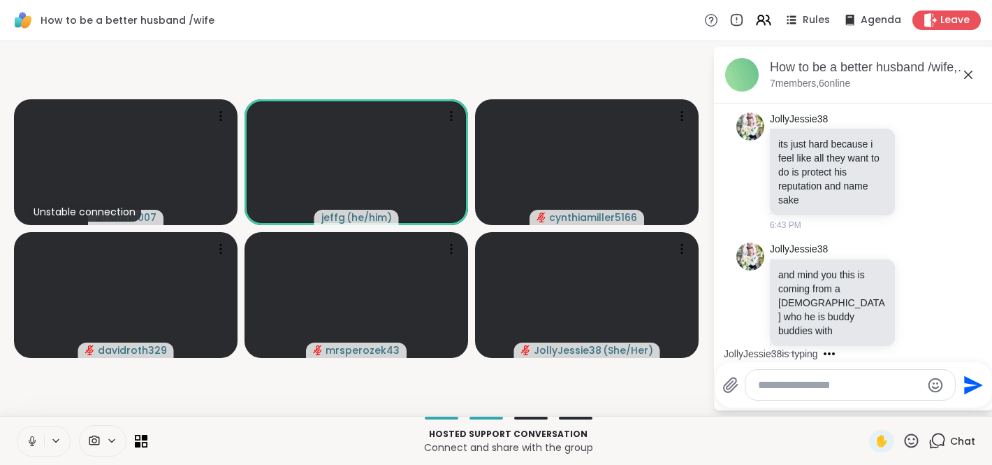
click at [27, 441] on icon at bounding box center [32, 441] width 13 height 13
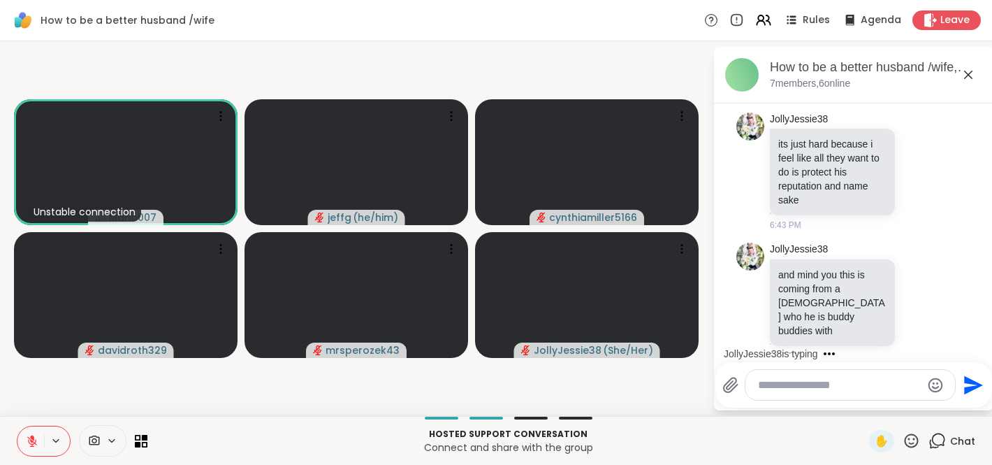
click at [33, 444] on icon at bounding box center [32, 441] width 13 height 13
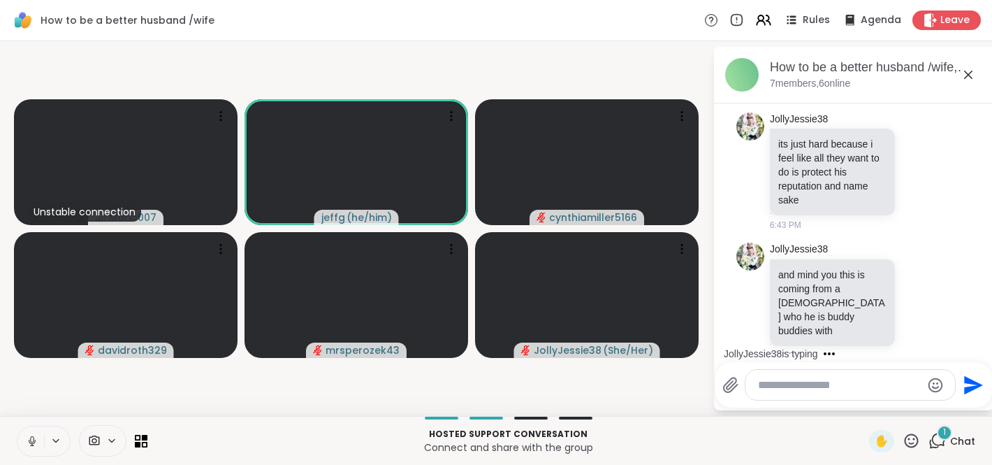
scroll to position [5672, 0]
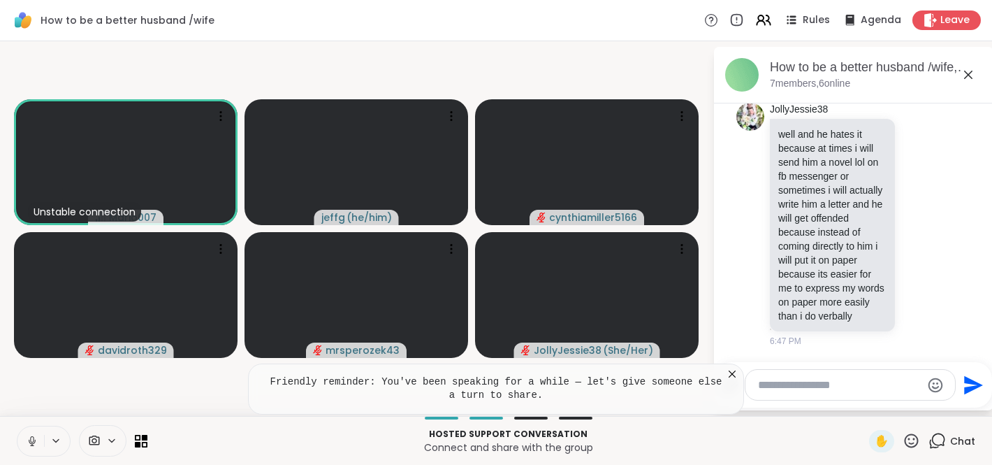
click at [29, 438] on icon at bounding box center [32, 441] width 13 height 13
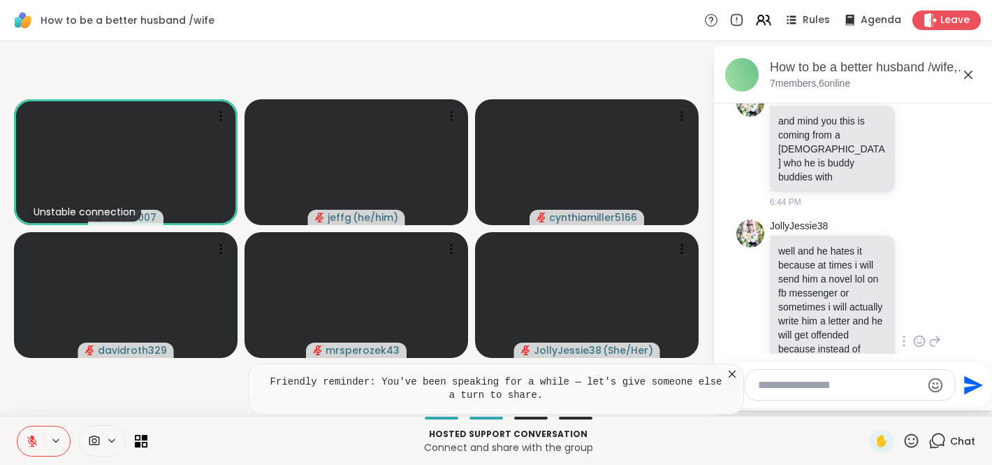
scroll to position [5671, 0]
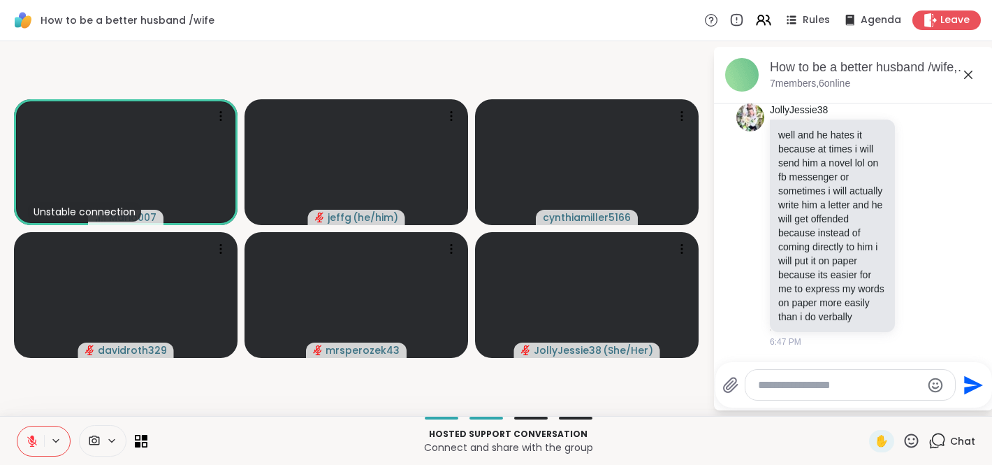
click at [815, 389] on textarea "Type your message" at bounding box center [839, 385] width 163 height 14
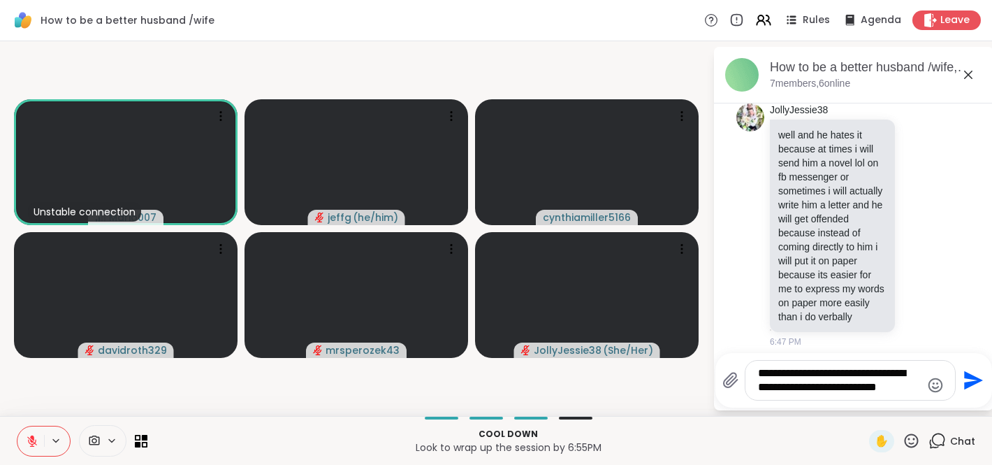
type textarea "**********"
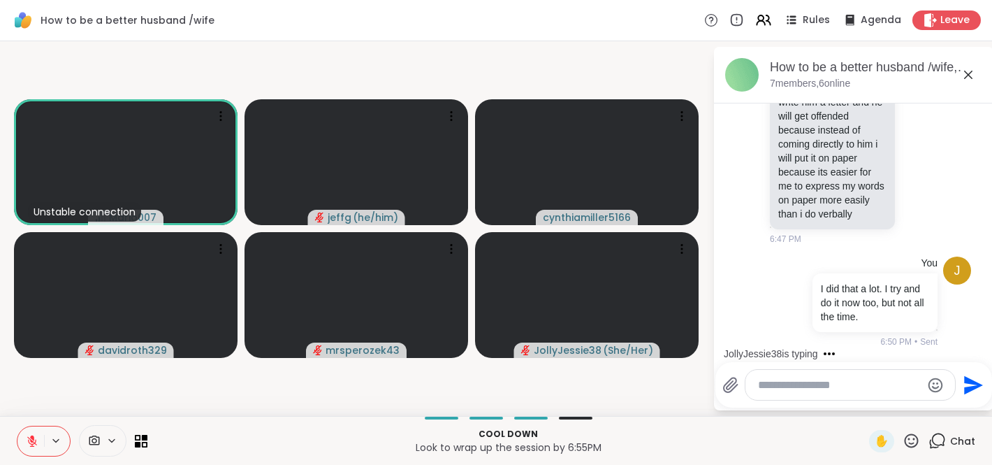
scroll to position [5904, 0]
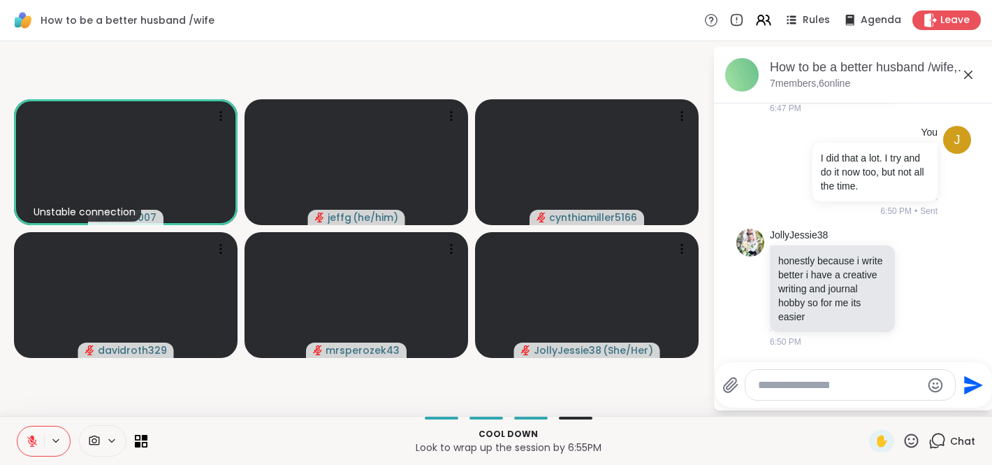
click at [29, 440] on icon at bounding box center [32, 441] width 13 height 13
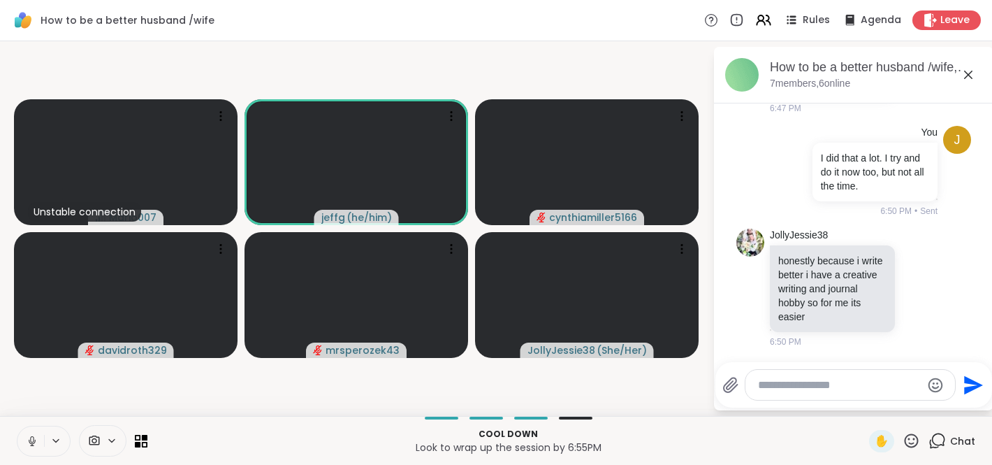
click at [35, 437] on icon at bounding box center [32, 441] width 13 height 13
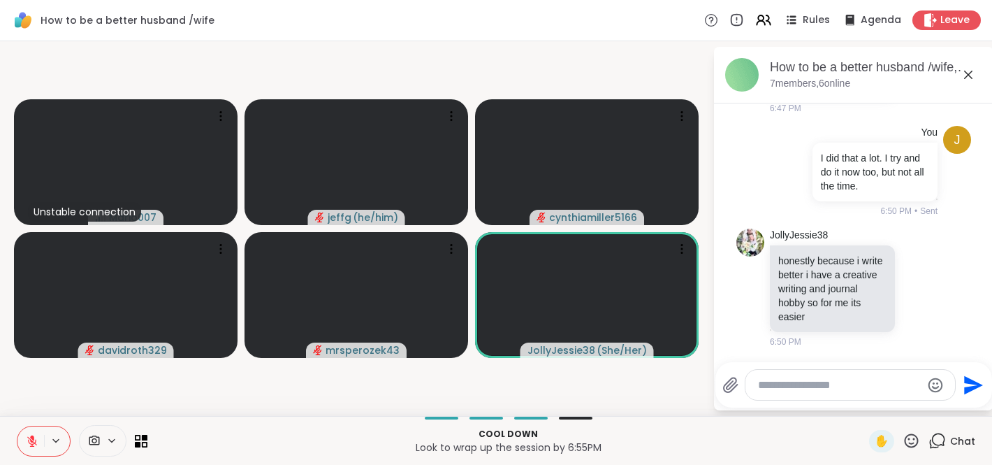
click at [777, 390] on textarea "Type your message" at bounding box center [839, 385] width 163 height 14
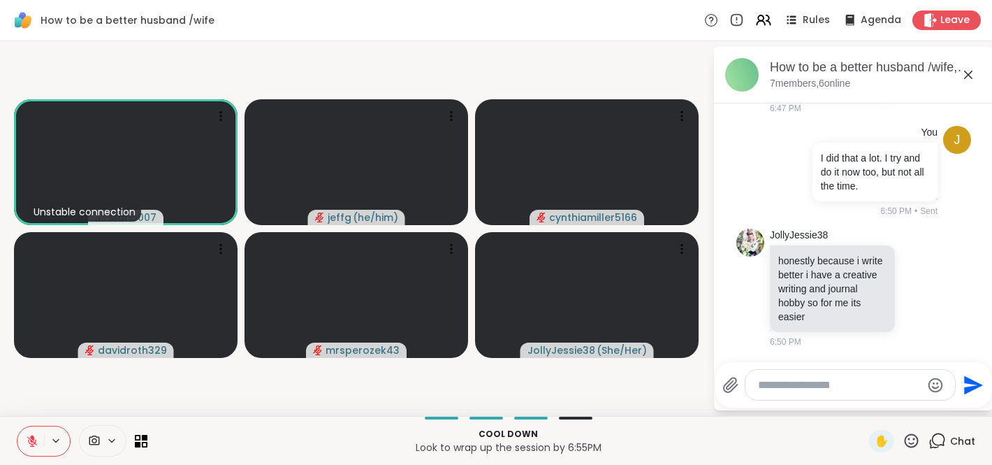
click at [28, 443] on icon at bounding box center [32, 441] width 13 height 13
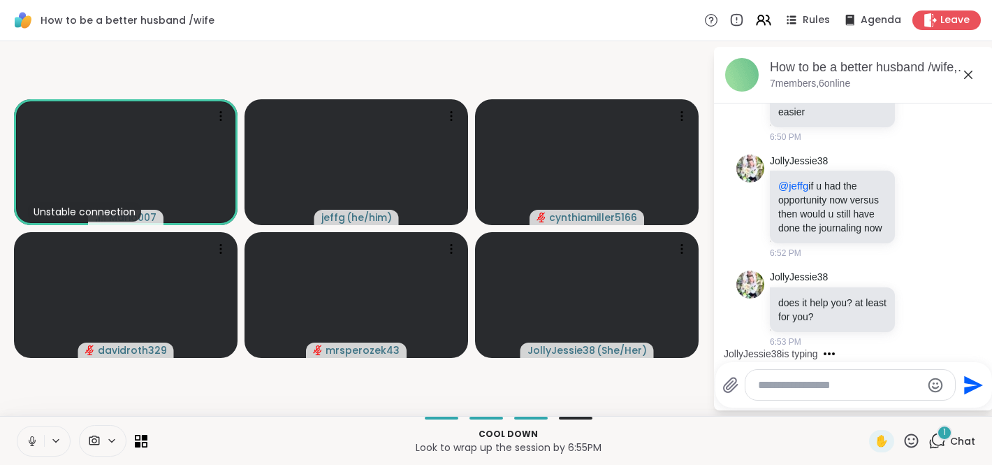
scroll to position [6184, 0]
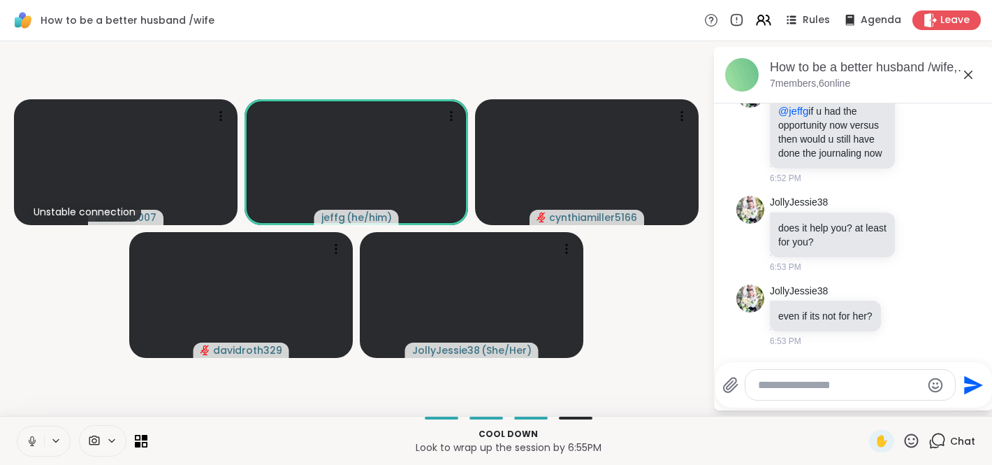
click at [27, 441] on icon at bounding box center [32, 441] width 13 height 13
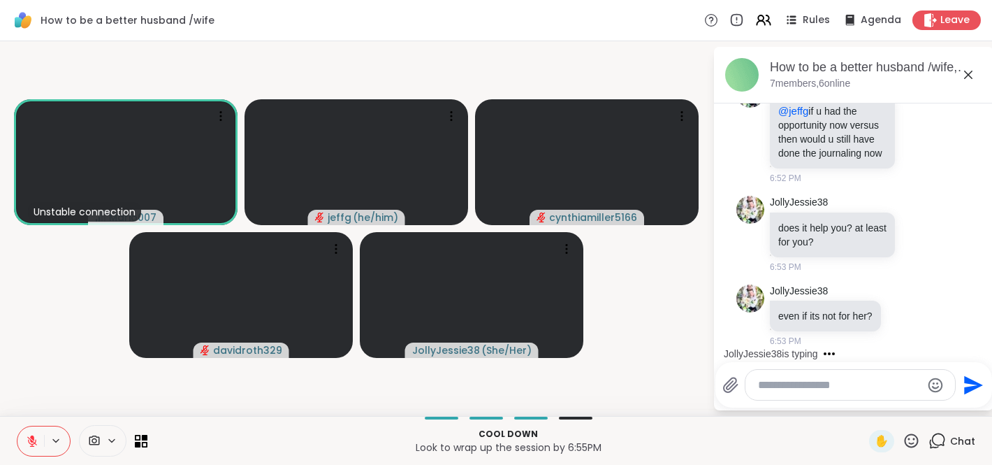
click at [31, 440] on icon at bounding box center [32, 441] width 10 height 10
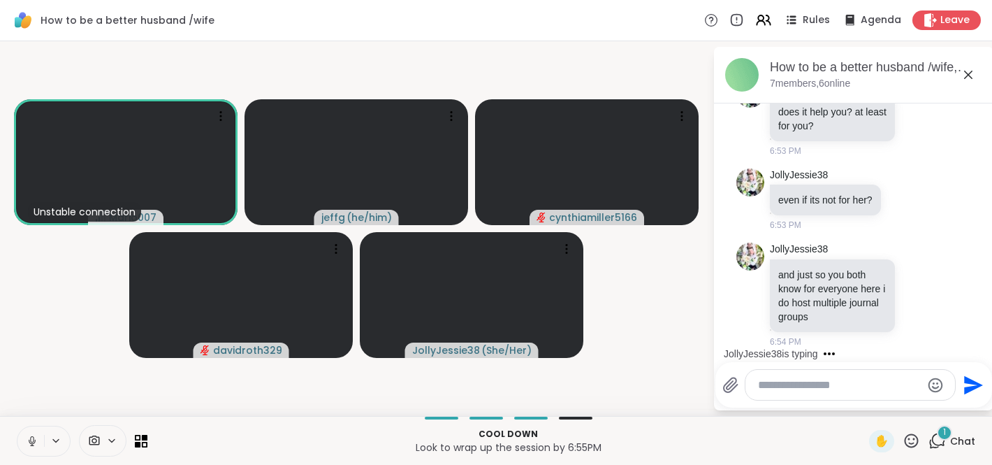
scroll to position [6375, 0]
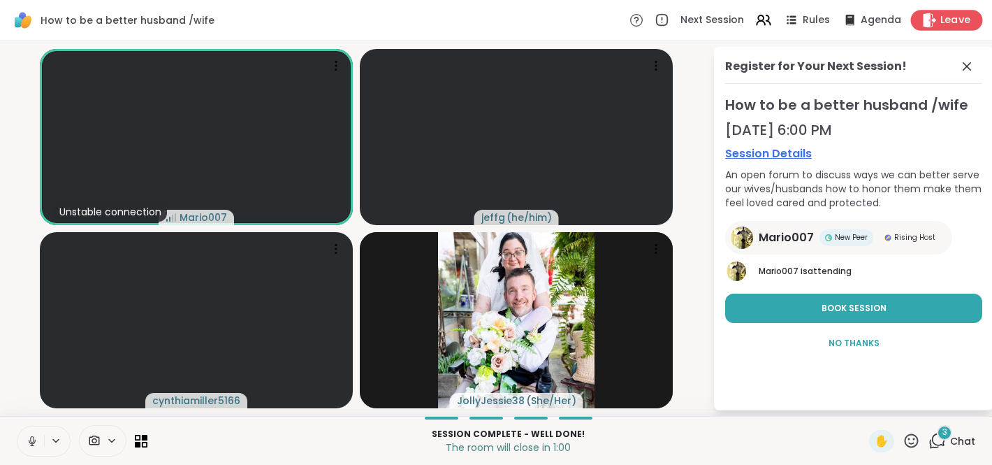
click at [941, 23] on span "Leave" at bounding box center [956, 20] width 31 height 15
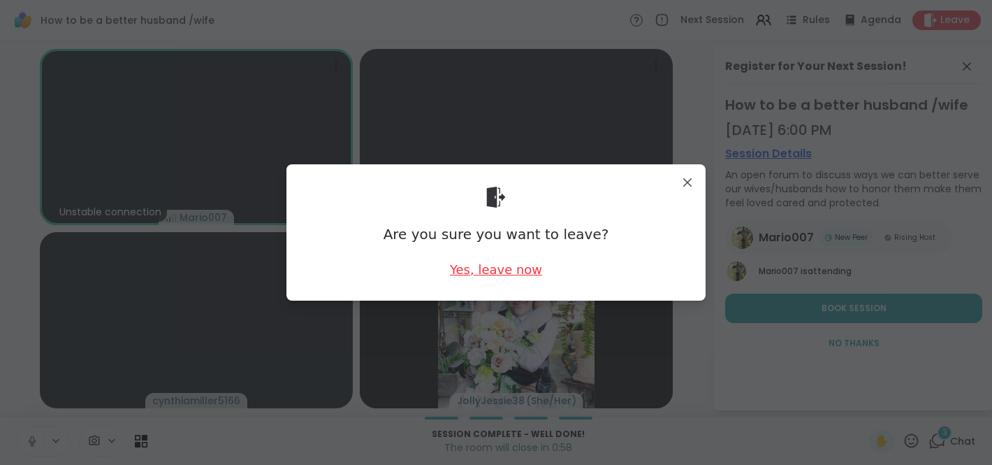
click at [499, 276] on div "Yes, leave now" at bounding box center [496, 269] width 92 height 17
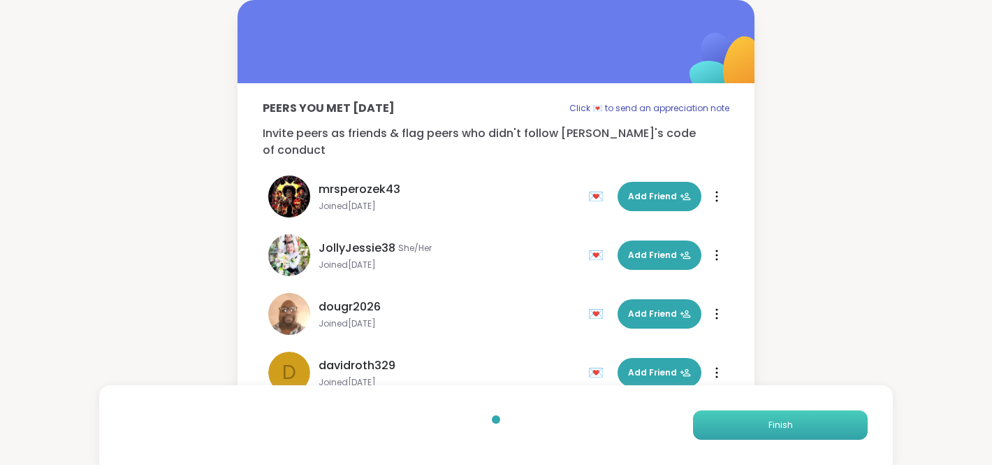
click at [771, 423] on span "Finish" at bounding box center [781, 425] width 24 height 13
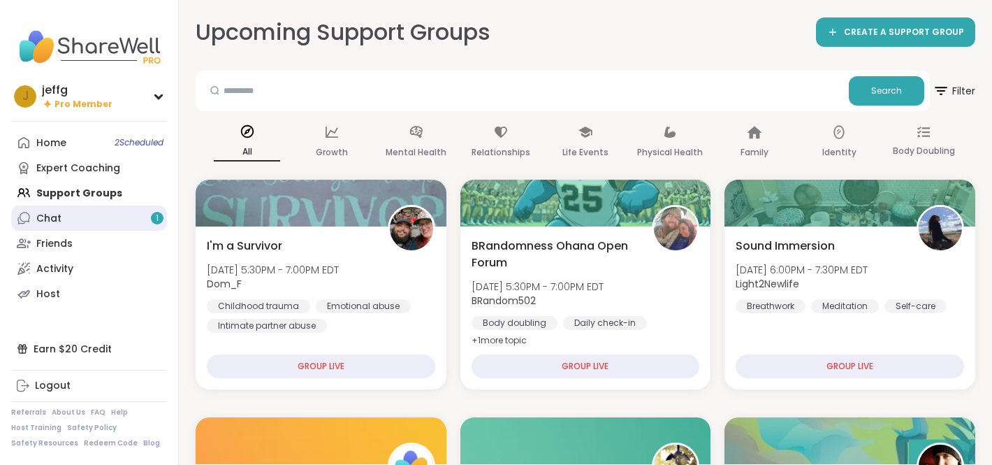
click at [101, 220] on link "Chat 1" at bounding box center [89, 217] width 156 height 25
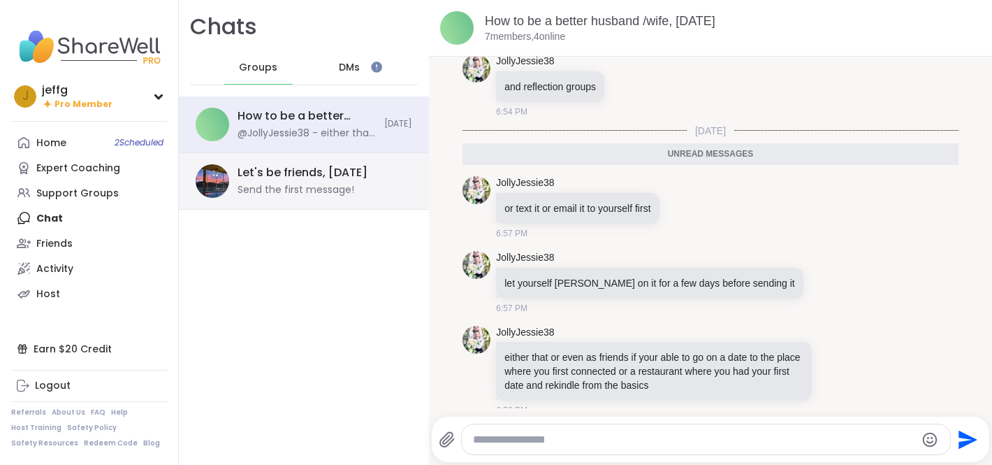
click at [303, 181] on div "Let's be friends, Oct 12 Send the first message!" at bounding box center [321, 181] width 166 height 32
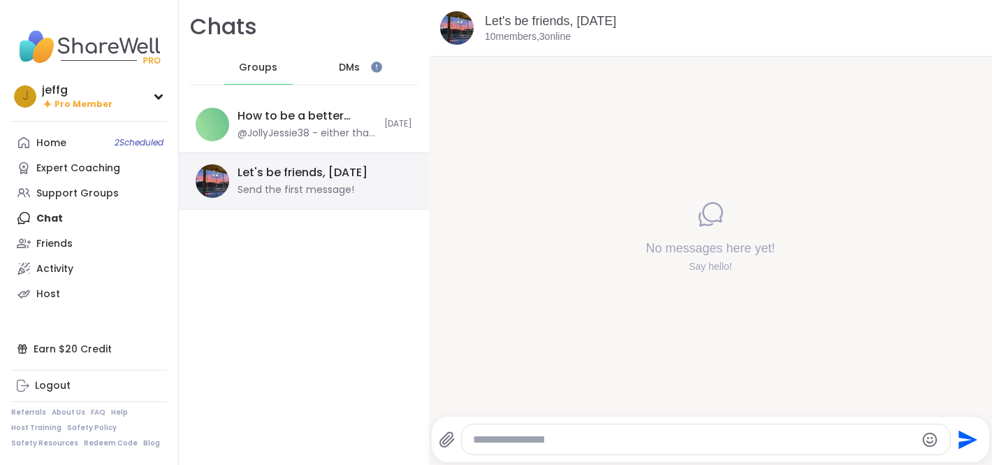
click at [301, 176] on div "Let's be friends, Oct 12" at bounding box center [303, 172] width 130 height 15
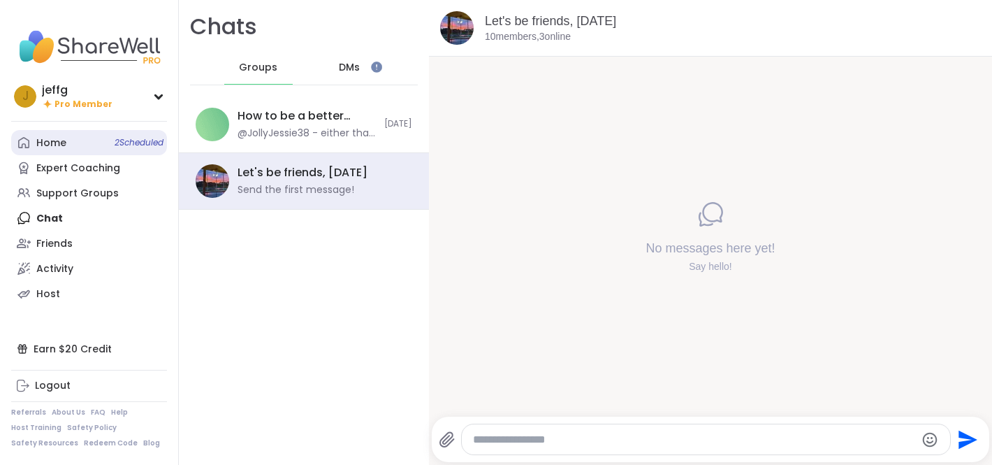
click at [77, 143] on link "Home 2 Scheduled" at bounding box center [89, 142] width 156 height 25
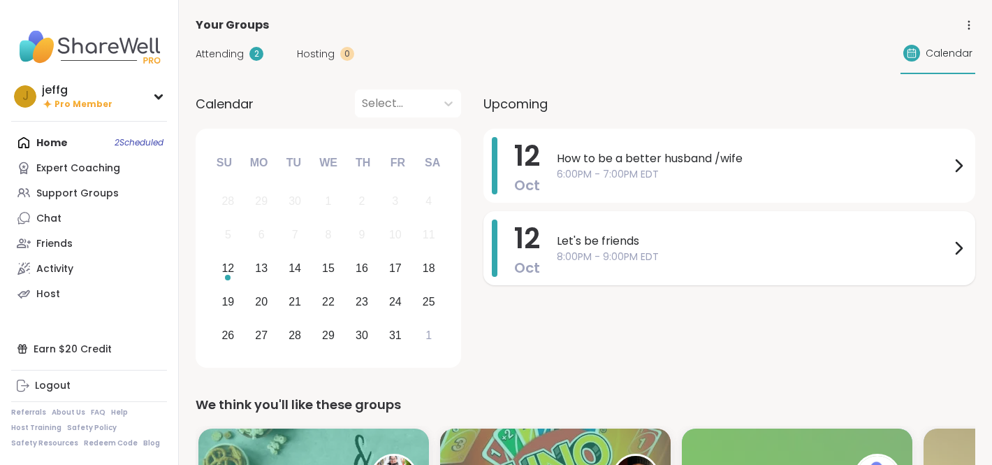
click at [597, 242] on span "Let's be friends" at bounding box center [753, 241] width 393 height 17
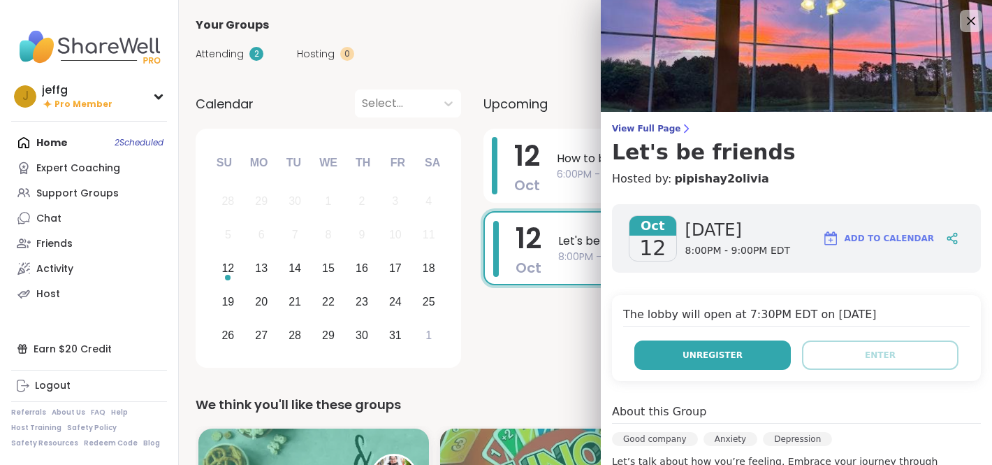
click at [751, 354] on button "Unregister" at bounding box center [712, 354] width 157 height 29
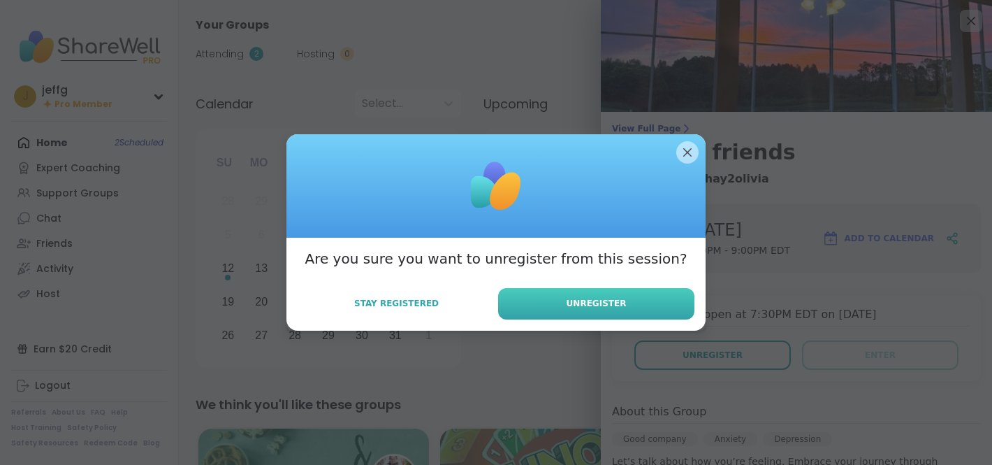
click at [590, 294] on button "Unregister" at bounding box center [596, 303] width 196 height 31
